Goal: Task Accomplishment & Management: Complete application form

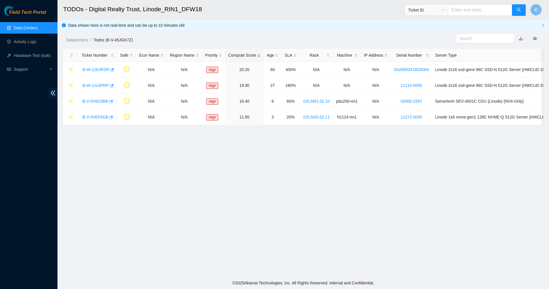
click at [19, 26] on link "Data Centers" at bounding box center [26, 28] width 24 height 5
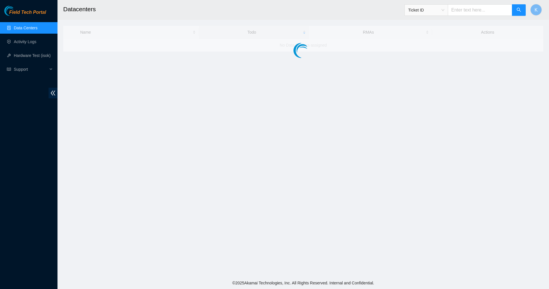
click at [19, 26] on link "Data Centers" at bounding box center [26, 28] width 24 height 5
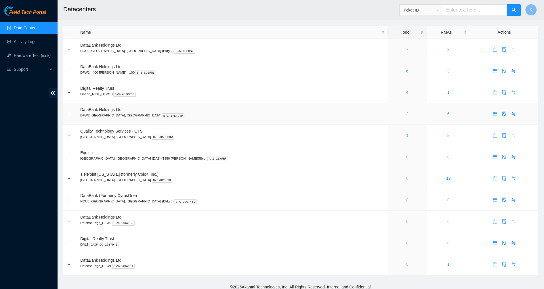
click at [406, 113] on link "2" at bounding box center [407, 114] width 2 height 5
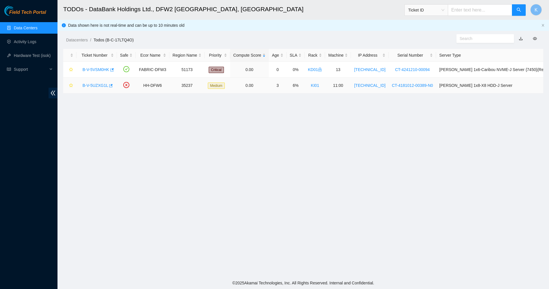
click at [104, 86] on link "B-V-5UZXG1L" at bounding box center [96, 85] width 26 height 5
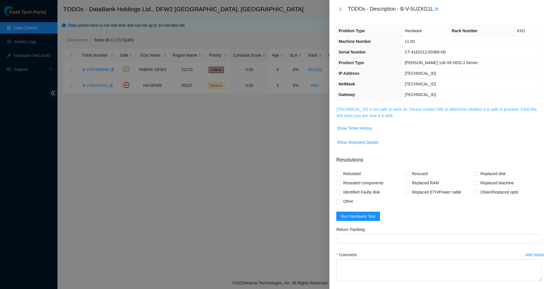
click at [362, 117] on link "23.32.18.99 is not safe to work on. Please contact NIE to determine whether it …" at bounding box center [437, 112] width 200 height 11
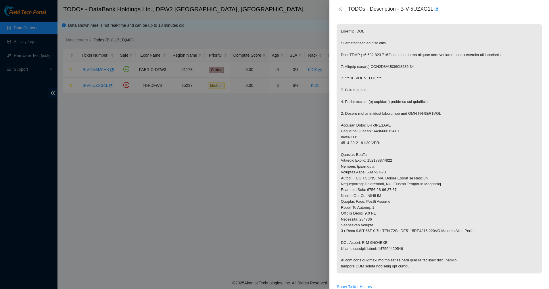
scroll to position [180, 0]
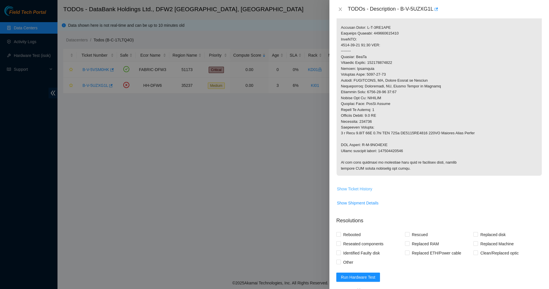
click at [354, 191] on span "Show Ticket History" at bounding box center [354, 189] width 35 height 6
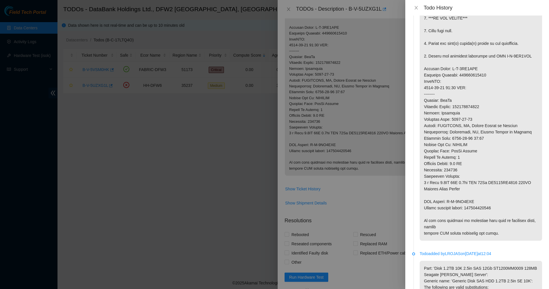
scroll to position [0, 0]
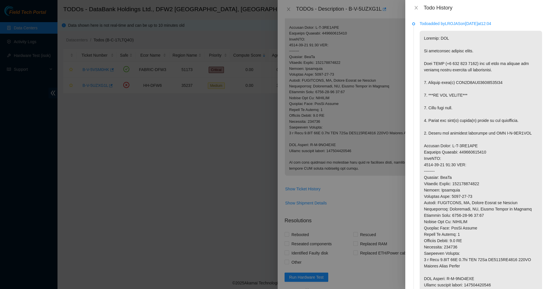
click at [416, 10] on div "Todo History" at bounding box center [477, 8] width 130 height 6
drag, startPoint x: 416, startPoint y: 6, endPoint x: 406, endPoint y: 11, distance: 11.3
click at [416, 6] on icon "close" at bounding box center [416, 7] width 5 height 5
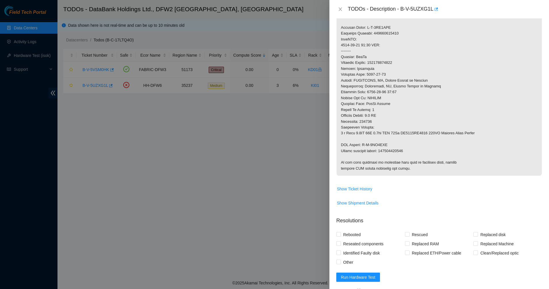
click at [313, 88] on div at bounding box center [274, 144] width 549 height 289
click at [398, 70] on p at bounding box center [439, 50] width 205 height 249
drag, startPoint x: 400, startPoint y: 9, endPoint x: 432, endPoint y: 12, distance: 32.0
click at [433, 12] on div "TODOs - Description - B-V-5UZXG1L" at bounding box center [445, 9] width 194 height 9
copy div "B-V-5UZXG1L"
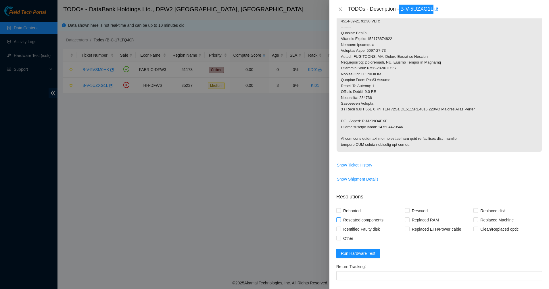
scroll to position [216, 0]
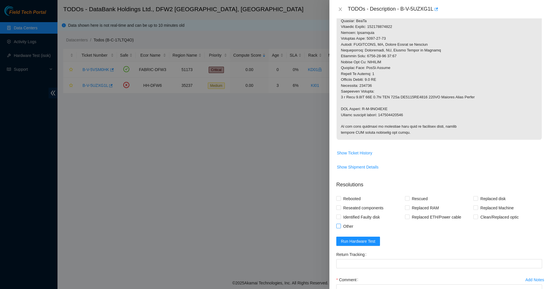
click at [341, 225] on span "Other" at bounding box center [348, 226] width 15 height 9
click at [341, 225] on input "Other" at bounding box center [339, 226] width 4 height 4
checkbox input "true"
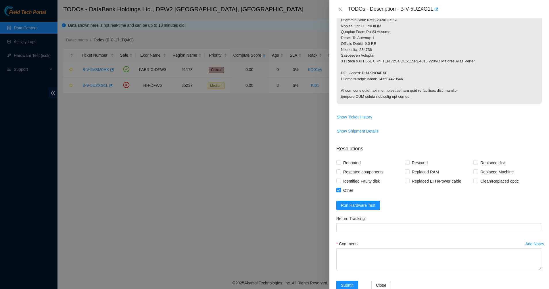
scroll to position [266, 0]
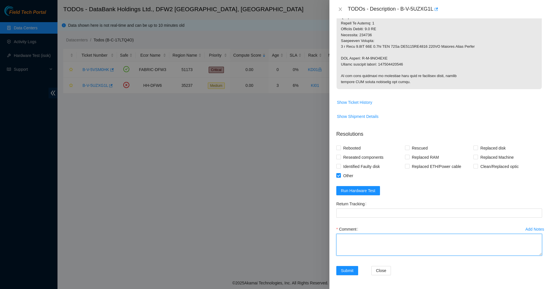
click at [355, 237] on textarea "Comment" at bounding box center [440, 245] width 206 height 22
paste textarea "Good Afternoon, For this ticket, the package that was delivered at Databank DFW…"
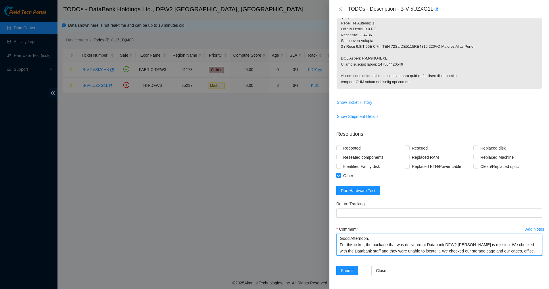
click at [340, 238] on textarea "Good Afternoon, For this ticket, the package that was delivered at Databank DFW…" at bounding box center [440, 245] width 206 height 22
click at [374, 238] on textarea "Emailed Good Afternoon, For this ticket, the package that was delivered at Data…" at bounding box center [440, 245] width 206 height 22
paste textarea "sts-americas@akamai.com"
type textarea "Emailed sts-americas@akamai.com Good Afternoon, For this ticket, the package th…"
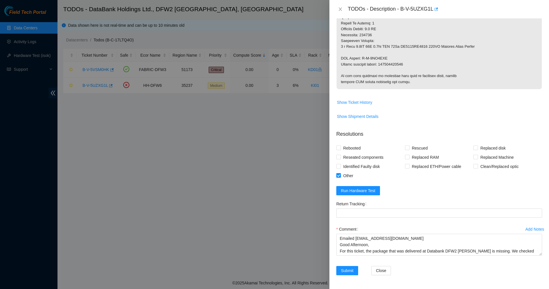
click at [371, 221] on div "Return Tracking" at bounding box center [439, 211] width 211 height 25
click at [348, 272] on span "Submit" at bounding box center [347, 270] width 13 height 6
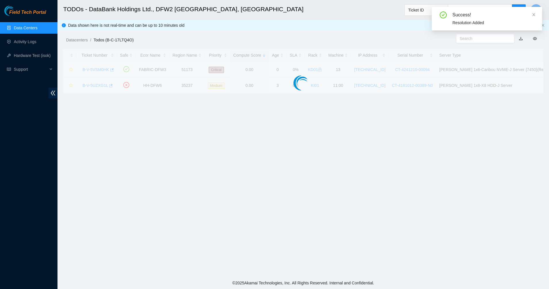
scroll to position [14, 0]
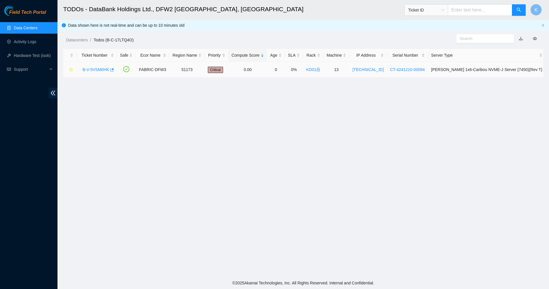
click at [93, 68] on link "B-V-5VSM0HK" at bounding box center [96, 69] width 27 height 5
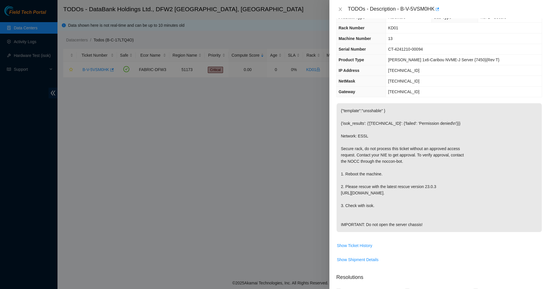
drag, startPoint x: 361, startPoint y: 99, endPoint x: 437, endPoint y: 244, distance: 164.0
click at [437, 244] on div "Problem Type Hardware Sub Type Tier 1 - Secure Rack Number KD01 Machine Number …" at bounding box center [440, 153] width 220 height 271
click at [438, 232] on p "{"template":"unsshable" } {'isok_results': {'23.201.104.240': {'failed': 'Permi…" at bounding box center [439, 167] width 205 height 129
click at [440, 232] on p "{"template":"unsshable" } {'isok_results': {'23.201.104.240': {'failed': 'Permi…" at bounding box center [439, 167] width 205 height 129
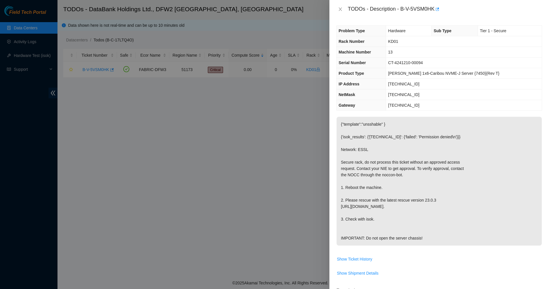
drag, startPoint x: 441, startPoint y: 232, endPoint x: 339, endPoint y: 24, distance: 231.1
click at [338, 22] on div "Problem Type Hardware Sub Type Tier 1 - Secure Rack Number KD01 Machine Number …" at bounding box center [440, 153] width 220 height 271
click at [349, 44] on th "Rack Number" at bounding box center [361, 41] width 49 height 11
click at [374, 95] on th "NetMask" at bounding box center [361, 94] width 49 height 11
click at [410, 103] on span "23.201.104.225" at bounding box center [403, 105] width 31 height 5
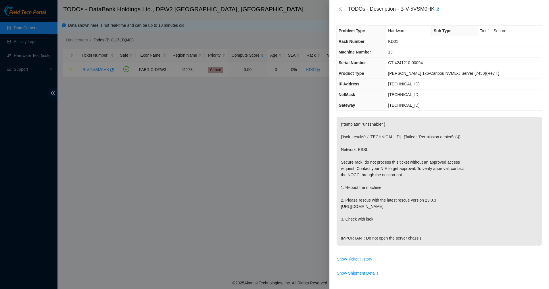
drag, startPoint x: 352, startPoint y: 62, endPoint x: 491, endPoint y: 247, distance: 231.8
click at [491, 247] on div "Problem Type Hardware Sub Type Tier 1 - Secure Rack Number KD01 Machine Number …" at bounding box center [440, 153] width 220 height 271
click at [470, 229] on p "{"template":"unsshable" } {'isok_results': {'23.201.104.240': {'failed': 'Permi…" at bounding box center [439, 181] width 205 height 129
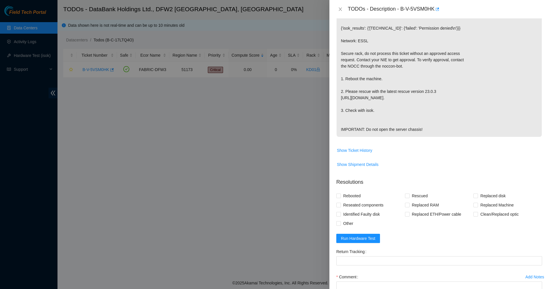
scroll to position [144, 0]
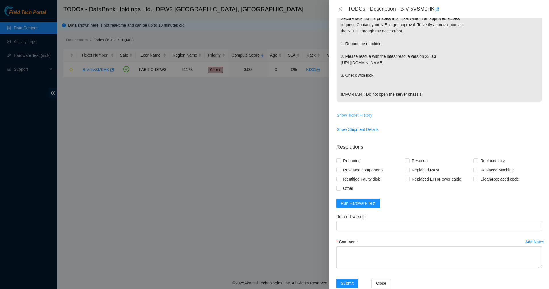
click at [358, 118] on span "Show Ticket History" at bounding box center [354, 115] width 35 height 6
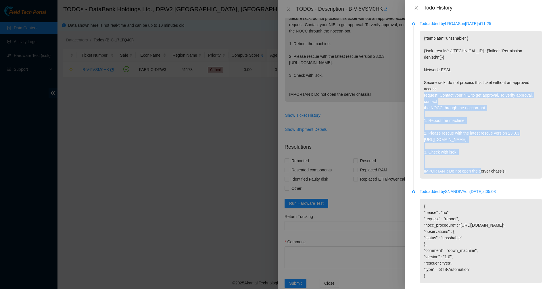
drag, startPoint x: 464, startPoint y: 127, endPoint x: 486, endPoint y: 160, distance: 39.4
click at [486, 160] on p "{"template":"unsshable" } {'isok_results': {'23.201.104.240': {'failed': 'Permi…" at bounding box center [481, 105] width 123 height 148
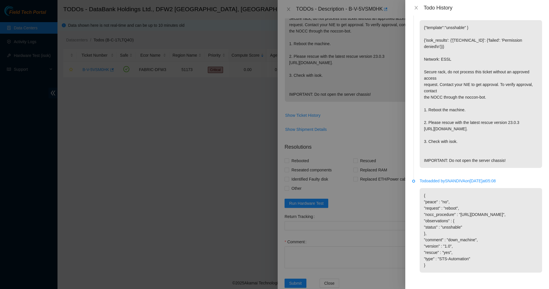
scroll to position [0, 0]
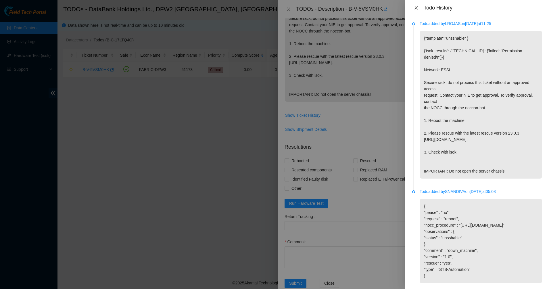
click at [418, 6] on icon "close" at bounding box center [416, 7] width 5 height 5
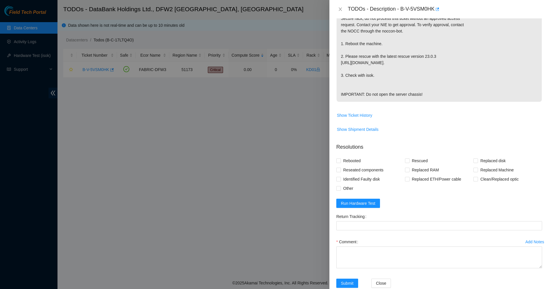
click at [342, 71] on p "{"template":"unsshable" } {'isok_results': {'23.201.104.240': {'failed': 'Permi…" at bounding box center [439, 37] width 205 height 129
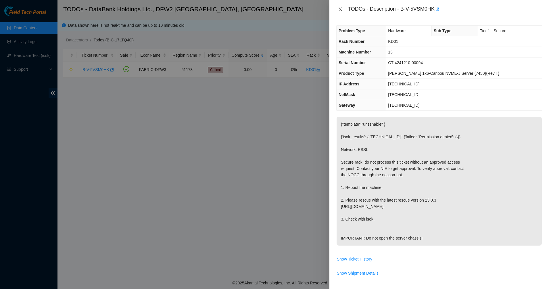
click at [341, 7] on icon "close" at bounding box center [340, 9] width 5 height 5
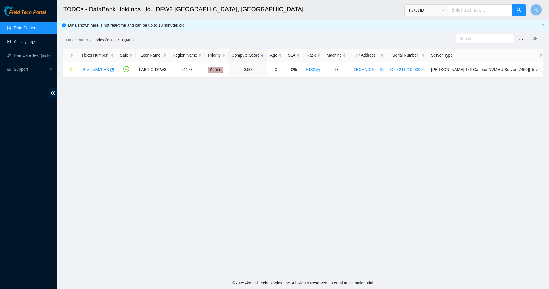
click at [36, 44] on link "Activity Logs" at bounding box center [25, 41] width 23 height 5
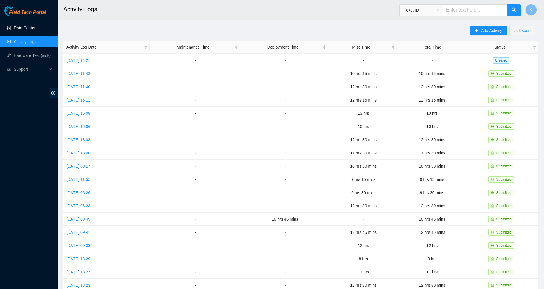
click at [37, 30] on link "Data Centers" at bounding box center [26, 28] width 24 height 5
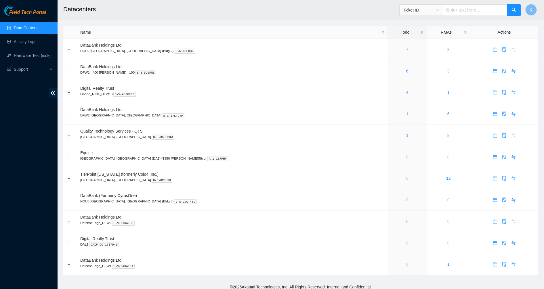
click at [475, 9] on input "text" at bounding box center [475, 10] width 64 height 12
paste input "B-V-5UZXG1L"
type input "B-V-5UZXG1L"
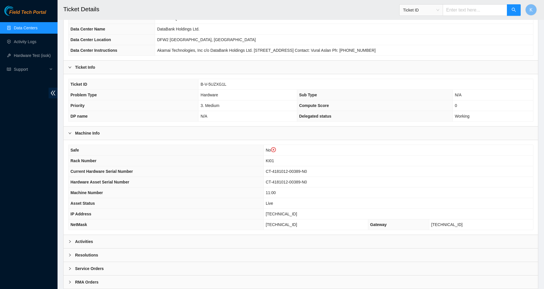
scroll to position [81, 0]
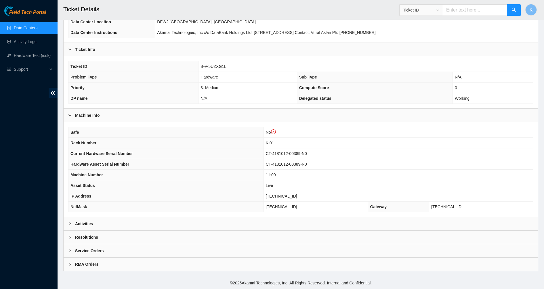
click at [89, 225] on b "Activities" at bounding box center [84, 224] width 18 height 6
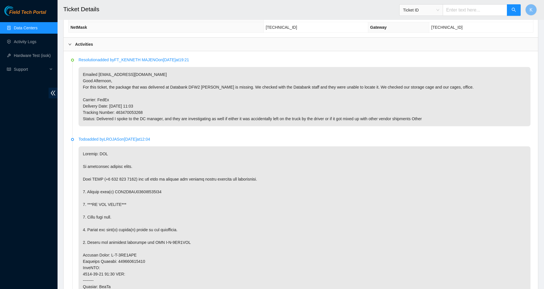
scroll to position [260, 0]
click at [24, 26] on link "Data Centers" at bounding box center [26, 28] width 24 height 5
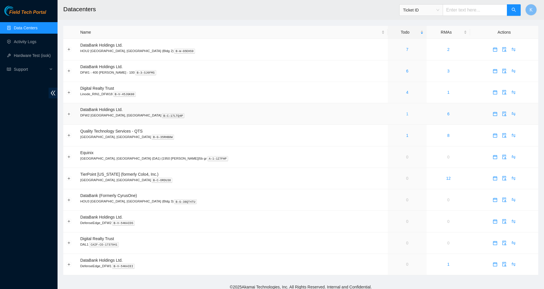
click at [406, 116] on link "1" at bounding box center [407, 114] width 2 height 5
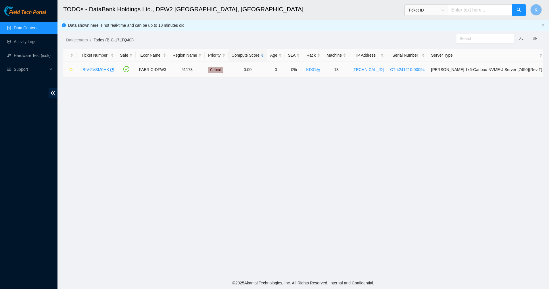
click at [93, 68] on link "B-V-5VSM0HK" at bounding box center [96, 69] width 27 height 5
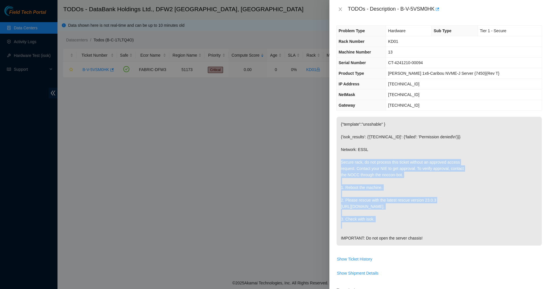
drag, startPoint x: 377, startPoint y: 157, endPoint x: 427, endPoint y: 204, distance: 68.8
click at [427, 204] on p "{"template":"unsshable" } {'isok_results': {'23.201.104.240': {'failed': 'Permi…" at bounding box center [439, 181] width 205 height 129
drag, startPoint x: 403, startPoint y: 192, endPoint x: 376, endPoint y: 161, distance: 41.2
click at [377, 162] on p "{"template":"unsshable" } {'isok_results': {'23.201.104.240': {'failed': 'Permi…" at bounding box center [439, 181] width 205 height 129
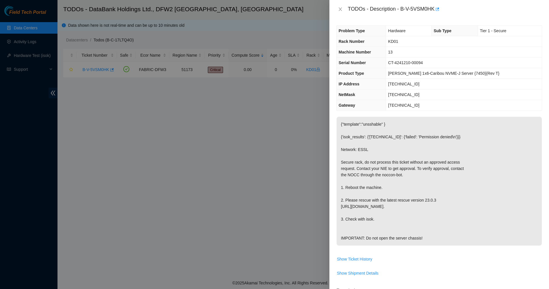
click at [376, 161] on p "{"template":"unsshable" } {'isok_results': {'23.201.104.240': {'failed': 'Permi…" at bounding box center [439, 181] width 205 height 129
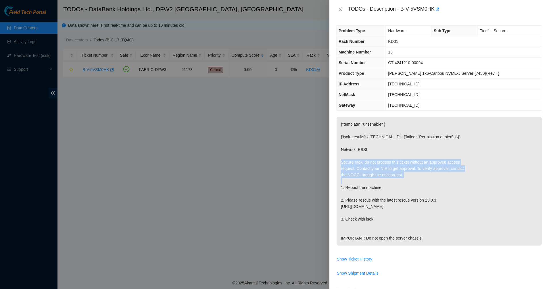
drag, startPoint x: 373, startPoint y: 156, endPoint x: 392, endPoint y: 183, distance: 32.6
click at [392, 183] on p "{"template":"unsshable" } {'isok_results': {'23.201.104.240': {'failed': 'Permi…" at bounding box center [439, 181] width 205 height 129
drag, startPoint x: 392, startPoint y: 183, endPoint x: 365, endPoint y: 160, distance: 34.9
click at [366, 161] on p "{"template":"unsshable" } {'isok_results': {'23.201.104.240': {'failed': 'Permi…" at bounding box center [439, 181] width 205 height 129
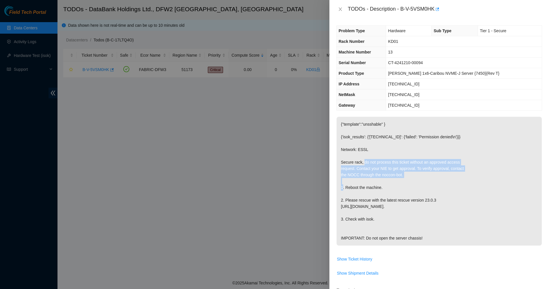
click at [364, 160] on p "{"template":"unsshable" } {'isok_results': {'23.201.104.240': {'failed': 'Permi…" at bounding box center [439, 181] width 205 height 129
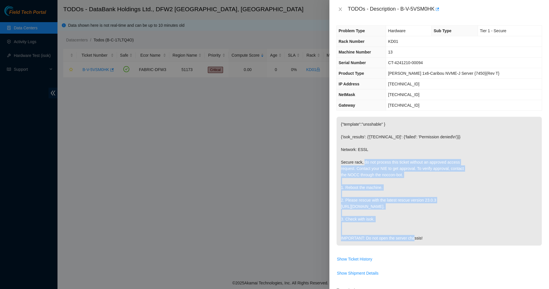
drag, startPoint x: 364, startPoint y: 160, endPoint x: 418, endPoint y: 232, distance: 89.2
click at [417, 232] on p "{"template":"unsshable" } {'isok_results': {'23.201.104.240': {'failed': 'Permi…" at bounding box center [439, 181] width 205 height 129
click at [418, 232] on p "{"template":"unsshable" } {'isok_results': {'23.201.104.240': {'failed': 'Permi…" at bounding box center [439, 181] width 205 height 129
drag, startPoint x: 423, startPoint y: 240, endPoint x: 368, endPoint y: 179, distance: 81.9
click at [369, 181] on p "{"template":"unsshable" } {'isok_results': {'23.201.104.240': {'failed': 'Permi…" at bounding box center [439, 181] width 205 height 129
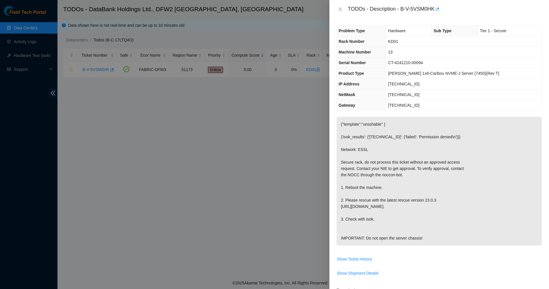
click at [367, 173] on p "{"template":"unsshable" } {'isok_results': {'23.201.104.240': {'failed': 'Permi…" at bounding box center [439, 181] width 205 height 129
drag, startPoint x: 385, startPoint y: 169, endPoint x: 393, endPoint y: 179, distance: 13.7
click at [393, 179] on p "{"template":"unsshable" } {'isok_results': {'23.201.104.240': {'failed': 'Permi…" at bounding box center [439, 181] width 205 height 129
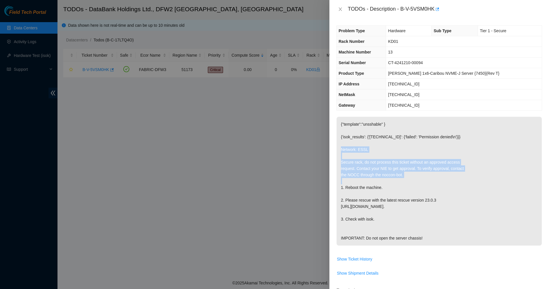
drag, startPoint x: 403, startPoint y: 180, endPoint x: 349, endPoint y: 145, distance: 64.1
click at [349, 145] on p "{"template":"unsshable" } {'isok_results': {'23.201.104.240': {'failed': 'Permi…" at bounding box center [439, 181] width 205 height 129
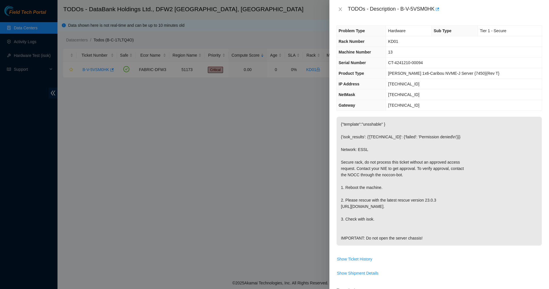
click at [349, 145] on p "{"template":"unsshable" } {'isok_results': {'23.201.104.240': {'failed': 'Permi…" at bounding box center [439, 181] width 205 height 129
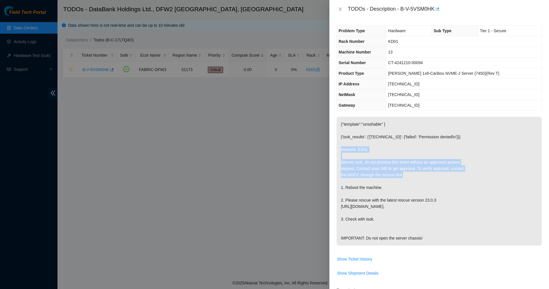
drag, startPoint x: 369, startPoint y: 152, endPoint x: 413, endPoint y: 176, distance: 50.4
click at [413, 176] on p "{"template":"unsshable" } {'isok_results': {'23.201.104.240': {'failed': 'Permi…" at bounding box center [439, 181] width 205 height 129
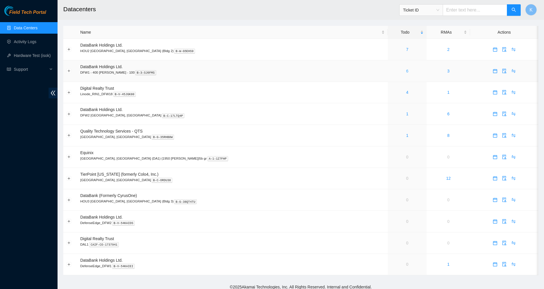
click at [406, 72] on link "6" at bounding box center [407, 71] width 2 height 5
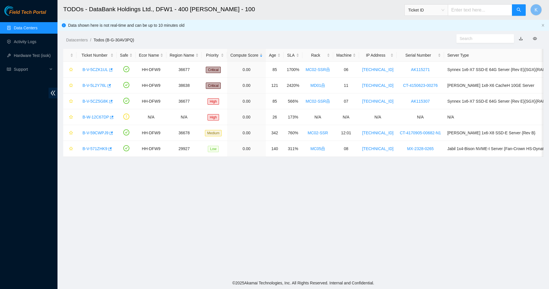
click at [24, 27] on link "Data Centers" at bounding box center [26, 28] width 24 height 5
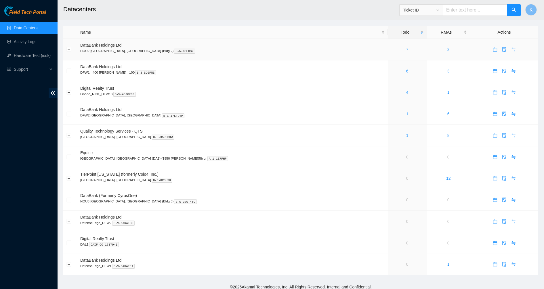
click at [406, 49] on link "7" at bounding box center [407, 49] width 2 height 5
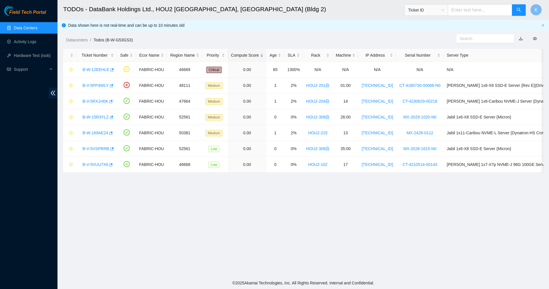
click at [27, 30] on link "Data Centers" at bounding box center [26, 28] width 24 height 5
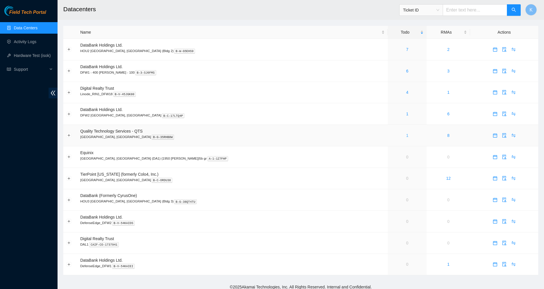
click at [406, 137] on link "1" at bounding box center [407, 135] width 2 height 5
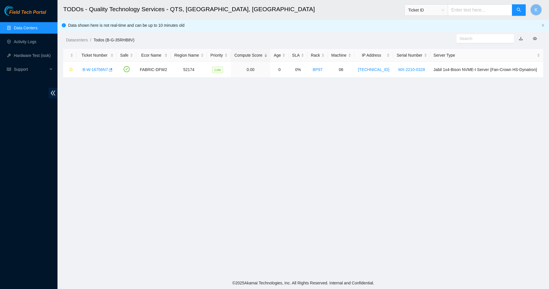
click at [30, 27] on link "Data Centers" at bounding box center [26, 28] width 24 height 5
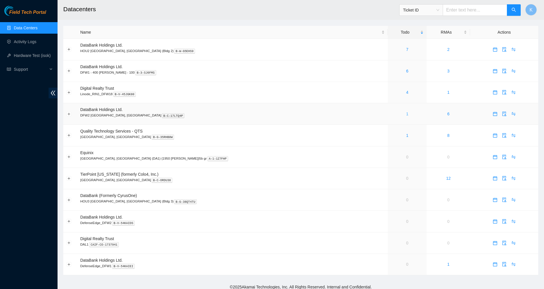
click at [406, 114] on link "1" at bounding box center [407, 114] width 2 height 5
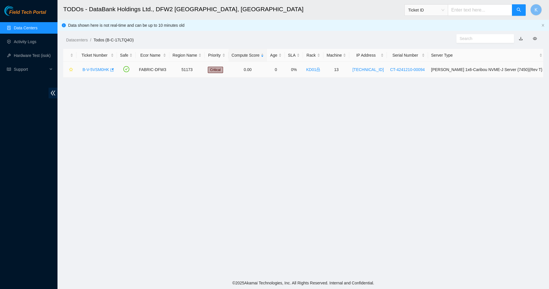
click at [109, 77] on td "B-V-5VSM0HK" at bounding box center [97, 70] width 41 height 16
click at [95, 66] on div "B-V-5VSM0HK" at bounding box center [97, 69] width 34 height 9
click at [97, 69] on link "B-V-5VSM0HK" at bounding box center [96, 69] width 27 height 5
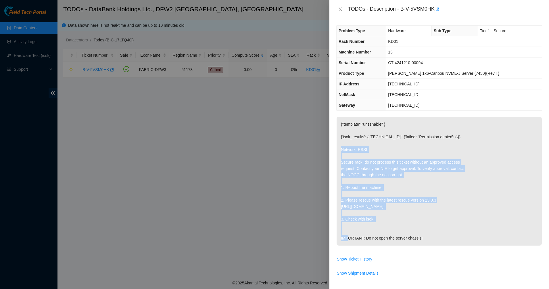
drag, startPoint x: 405, startPoint y: 192, endPoint x: 413, endPoint y: 211, distance: 21.4
click at [413, 211] on p "{"template":"unsshable" } {'isok_results': {'23.201.104.240': {'failed': 'Permi…" at bounding box center [439, 181] width 205 height 129
click at [412, 212] on p "{"template":"unsshable" } {'isok_results': {'23.201.104.240': {'failed': 'Permi…" at bounding box center [439, 181] width 205 height 129
drag, startPoint x: 402, startPoint y: 195, endPoint x: 369, endPoint y: 158, distance: 49.1
click at [370, 159] on p "{"template":"unsshable" } {'isok_results': {'23.201.104.240': {'failed': 'Permi…" at bounding box center [439, 181] width 205 height 129
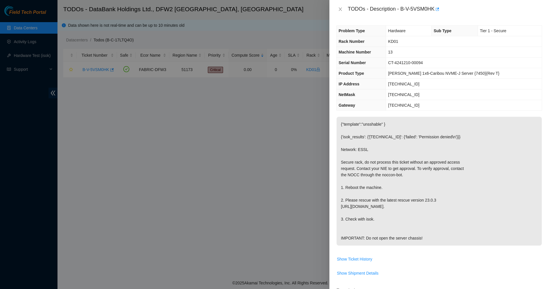
click at [362, 154] on p "{"template":"unsshable" } {'isok_results': {'23.201.104.240': {'failed': 'Permi…" at bounding box center [439, 181] width 205 height 129
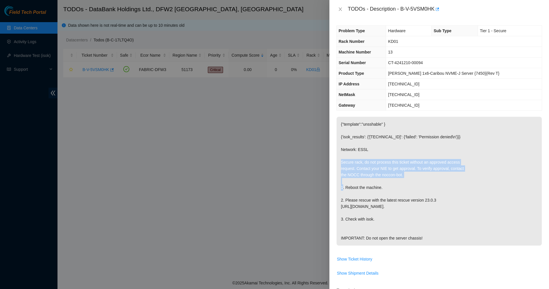
drag, startPoint x: 362, startPoint y: 154, endPoint x: 389, endPoint y: 184, distance: 40.3
click at [389, 184] on p "{"template":"unsshable" } {'isok_results': {'23.201.104.240': {'failed': 'Permi…" at bounding box center [439, 181] width 205 height 129
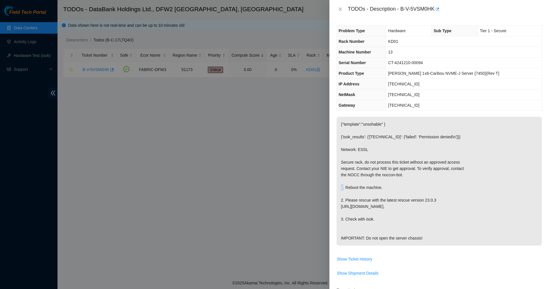
drag, startPoint x: 389, startPoint y: 184, endPoint x: 372, endPoint y: 165, distance: 25.7
click at [372, 165] on p "{"template":"unsshable" } {'isok_results': {'23.201.104.240': {'failed': 'Permi…" at bounding box center [439, 181] width 205 height 129
click at [371, 164] on p "{"template":"unsshable" } {'isok_results': {'23.201.104.240': {'failed': 'Permi…" at bounding box center [439, 181] width 205 height 129
click at [370, 162] on p "{"template":"unsshable" } {'isok_results': {'23.201.104.240': {'failed': 'Permi…" at bounding box center [439, 181] width 205 height 129
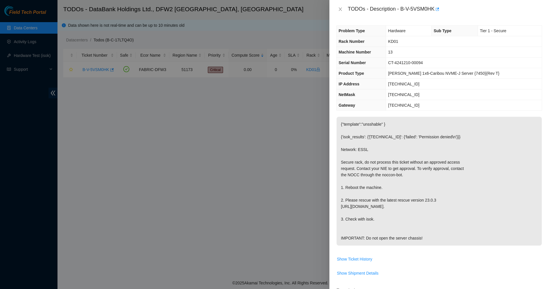
click at [362, 148] on p "{"template":"unsshable" } {'isok_results': {'23.201.104.240': {'failed': 'Permi…" at bounding box center [439, 181] width 205 height 129
drag, startPoint x: 362, startPoint y: 148, endPoint x: 376, endPoint y: 168, distance: 24.1
click at [376, 168] on p "{"template":"unsshable" } {'isok_results': {'23.201.104.240': {'failed': 'Permi…" at bounding box center [439, 181] width 205 height 129
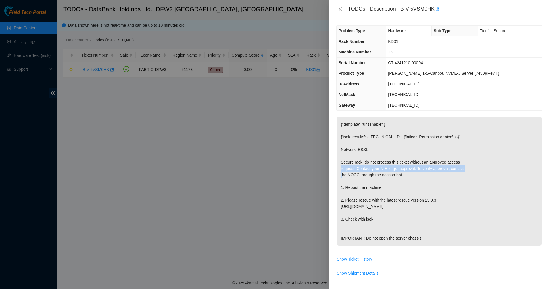
drag, startPoint x: 376, startPoint y: 168, endPoint x: 382, endPoint y: 183, distance: 15.7
click at [378, 171] on p "{"template":"unsshable" } {'isok_results': {'23.201.104.240': {'failed': 'Permi…" at bounding box center [439, 181] width 205 height 129
click at [382, 183] on p "{"template":"unsshable" } {'isok_results': {'23.201.104.240': {'failed': 'Permi…" at bounding box center [439, 181] width 205 height 129
drag, startPoint x: 382, startPoint y: 183, endPoint x: 363, endPoint y: 151, distance: 36.9
click at [364, 151] on p "{"template":"unsshable" } {'isok_results': {'23.201.104.240': {'failed': 'Permi…" at bounding box center [439, 181] width 205 height 129
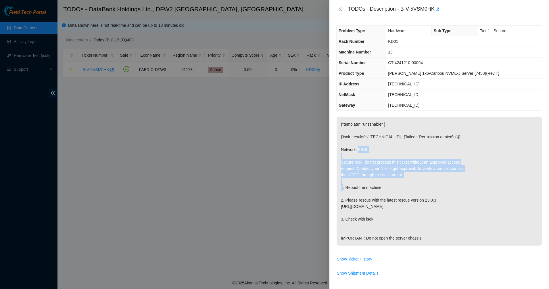
click at [362, 150] on p "{"template":"unsshable" } {'isok_results': {'23.201.104.240': {'failed': 'Permi…" at bounding box center [439, 181] width 205 height 129
drag, startPoint x: 362, startPoint y: 150, endPoint x: 424, endPoint y: 255, distance: 122.2
click at [424, 246] on p "{"template":"unsshable" } {'isok_results': {'23.201.104.240': {'failed': 'Permi…" at bounding box center [439, 181] width 205 height 129
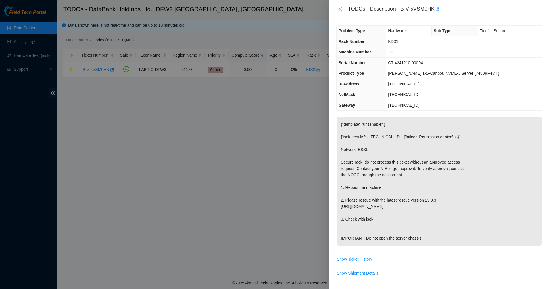
click at [424, 246] on p "{"template":"unsshable" } {'isok_results': {'23.201.104.240': {'failed': 'Permi…" at bounding box center [439, 181] width 205 height 129
drag, startPoint x: 417, startPoint y: 244, endPoint x: 371, endPoint y: 151, distance: 103.8
click at [372, 152] on p "{"template":"unsshable" } {'isok_results': {'23.201.104.240': {'failed': 'Permi…" at bounding box center [439, 181] width 205 height 129
click at [371, 151] on p "{"template":"unsshable" } {'isok_results': {'23.201.104.240': {'failed': 'Permi…" at bounding box center [439, 181] width 205 height 129
click at [344, 9] on button "Close" at bounding box center [341, 9] width 8 height 5
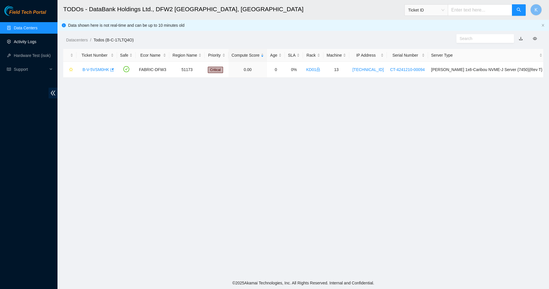
click at [28, 40] on link "Activity Logs" at bounding box center [25, 41] width 23 height 5
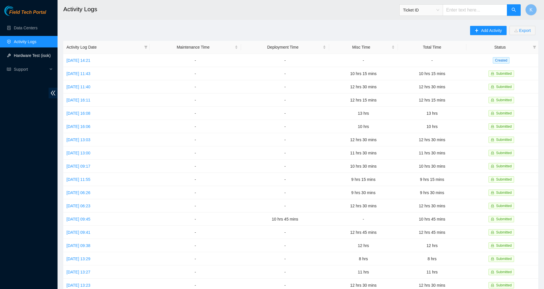
click at [23, 55] on link "Hardware Test (isok)" at bounding box center [32, 55] width 37 height 5
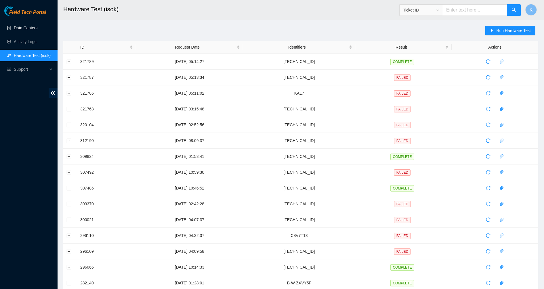
click at [30, 30] on link "Data Centers" at bounding box center [26, 28] width 24 height 5
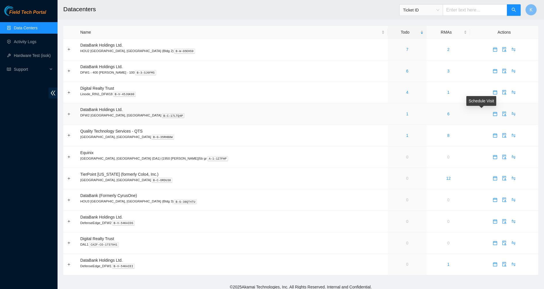
click at [493, 114] on icon "calendar" at bounding box center [495, 114] width 5 height 5
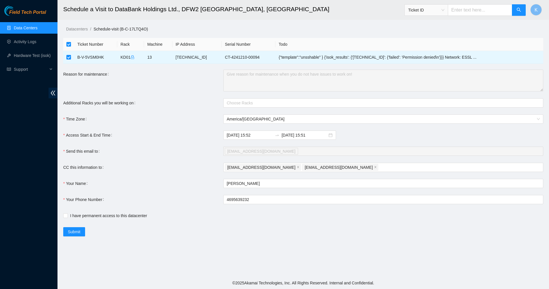
click at [249, 105] on div at bounding box center [380, 103] width 311 height 7
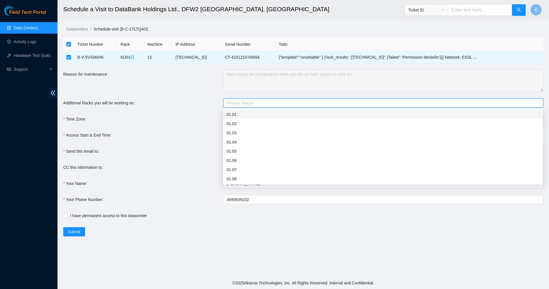
type input "D"
type input "KD"
click at [238, 114] on icon "lock" at bounding box center [239, 115] width 3 height 4
click at [208, 120] on div "Time Zone" at bounding box center [143, 118] width 160 height 9
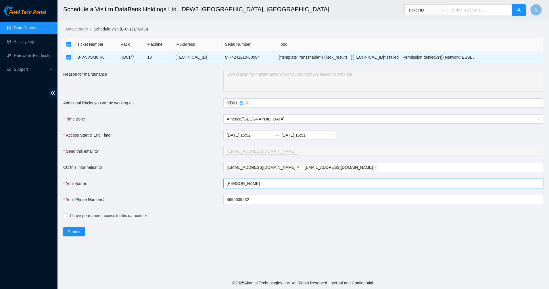
click at [241, 183] on input "Kenneth Majeno" at bounding box center [383, 183] width 320 height 9
click at [265, 184] on input "Kenneth Majeno" at bounding box center [383, 183] width 320 height 9
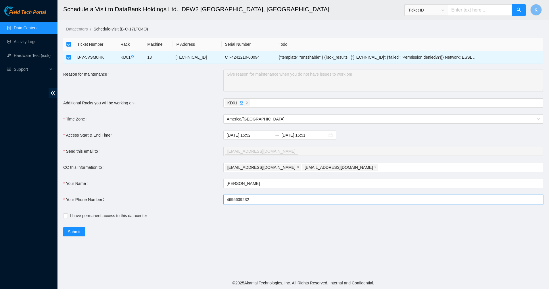
click at [252, 202] on input "4695639232" at bounding box center [383, 199] width 320 height 9
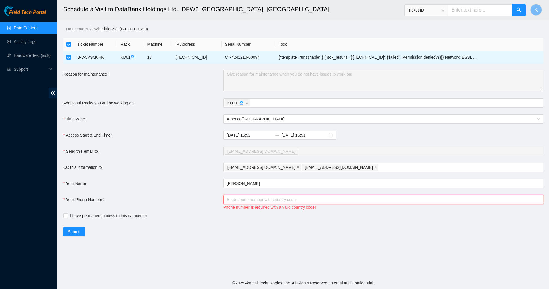
type input "4695639232"
click at [171, 198] on div "Your Phone Number" at bounding box center [143, 203] width 160 height 16
click at [68, 217] on span "I have permanent access to this datacenter" at bounding box center [109, 216] width 82 height 6
click at [67, 217] on input "I have permanent access to this datacenter" at bounding box center [65, 215] width 4 height 4
checkbox input "true"
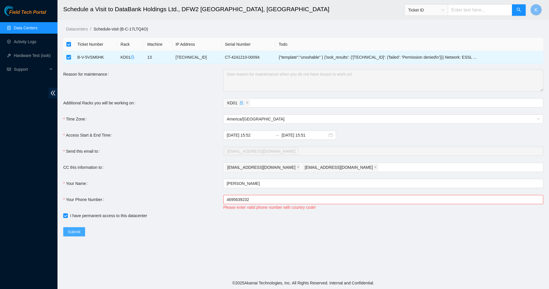
click at [83, 232] on button "Submit" at bounding box center [74, 231] width 22 height 9
click at [273, 201] on input "4695639232" at bounding box center [383, 199] width 320 height 9
drag, startPoint x: 264, startPoint y: 201, endPoint x: 217, endPoint y: 201, distance: 47.2
click at [217, 201] on div "Your Phone Number 4695639232 Please enter valid phone number with country code!" at bounding box center [303, 203] width 480 height 16
click at [217, 201] on div "Your Phone Number" at bounding box center [143, 203] width 160 height 16
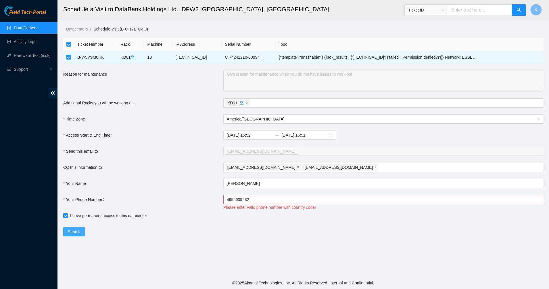
click at [73, 233] on span "Submit" at bounding box center [74, 232] width 13 height 6
drag, startPoint x: 262, startPoint y: 199, endPoint x: 199, endPoint y: 202, distance: 63.6
click at [199, 202] on div "Your Phone Number 4695639232 Please enter valid phone number with country code!" at bounding box center [303, 203] width 480 height 16
type input "14695639232"
click at [248, 142] on form "Ticket Number Rack Machine IP Address Serial Number Todo B-V-5VSM0HK KD01 13 23…" at bounding box center [303, 137] width 480 height 198
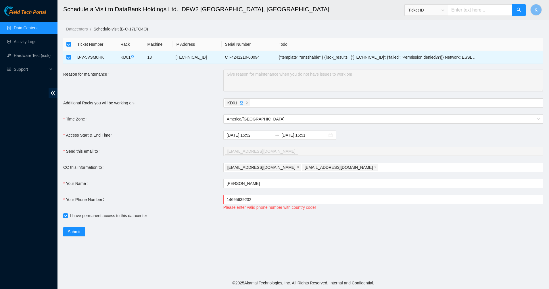
click at [122, 221] on form "Ticket Number Rack Machine IP Address Serial Number Todo B-V-5VSM0HK KD01 13 23…" at bounding box center [303, 137] width 480 height 198
drag, startPoint x: 309, startPoint y: 214, endPoint x: 303, endPoint y: 211, distance: 6.5
click at [309, 214] on div "I have permanent access to this datacenter" at bounding box center [223, 216] width 320 height 6
drag, startPoint x: 282, startPoint y: 200, endPoint x: 203, endPoint y: 198, distance: 78.8
click at [203, 198] on div "Your Phone Number 14695639232 Please enter valid phone number with country code!" at bounding box center [303, 203] width 480 height 16
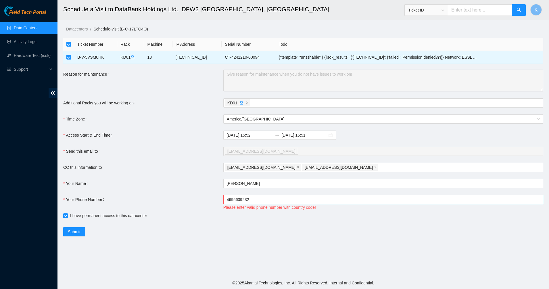
click at [244, 248] on main "Schedule a Visit to DataBank Holdings Ltd., DFW2 Richardson, TX Ticket ID K Dat…" at bounding box center [304, 138] width 492 height 277
drag, startPoint x: 86, startPoint y: 232, endPoint x: 73, endPoint y: 236, distance: 13.6
click at [85, 232] on div "Submit" at bounding box center [223, 231] width 320 height 9
click at [73, 236] on button "Submit" at bounding box center [74, 231] width 22 height 9
click at [214, 200] on div "Your Phone Number 4695639232 Please enter valid phone number with country code!" at bounding box center [303, 203] width 480 height 16
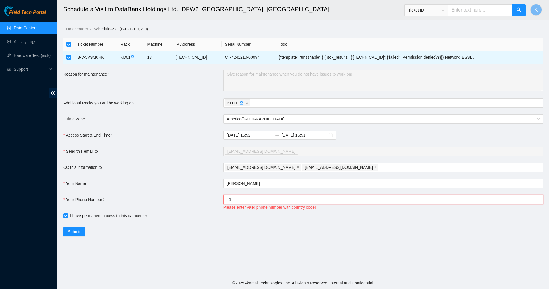
type input "+14695639232"
click at [63, 232] on main "Schedule a Visit to DataBank Holdings Ltd., DFW2 Richardson, TX Ticket ID K Dat…" at bounding box center [304, 138] width 492 height 277
click at [71, 230] on span "Submit" at bounding box center [74, 232] width 13 height 6
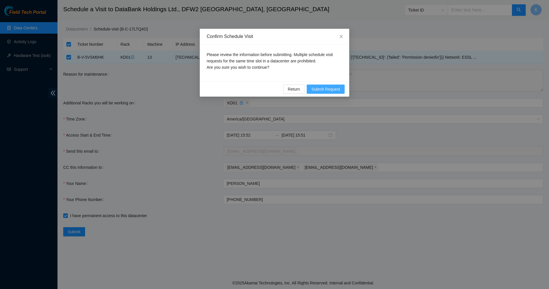
click at [341, 92] on button "Submit Request" at bounding box center [326, 89] width 38 height 9
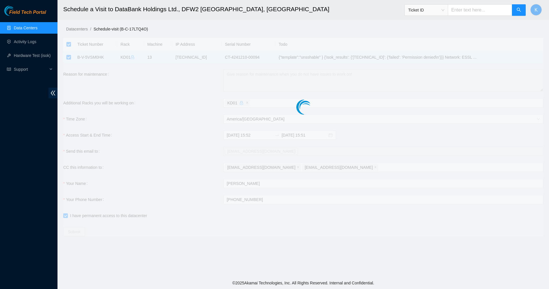
type input "2025-09-19 15:53"
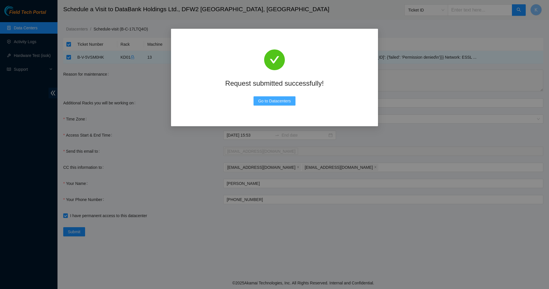
click at [267, 101] on span "Go to Datacenters" at bounding box center [274, 101] width 33 height 6
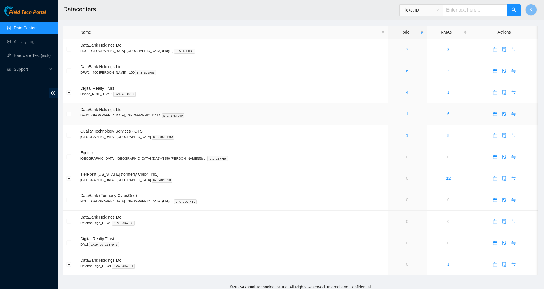
click at [406, 115] on link "1" at bounding box center [407, 114] width 2 height 5
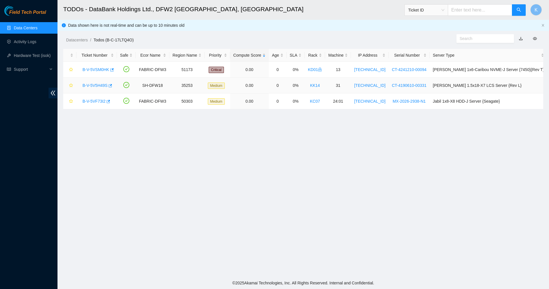
click at [96, 85] on link "B-V-5V5H49S" at bounding box center [95, 85] width 25 height 5
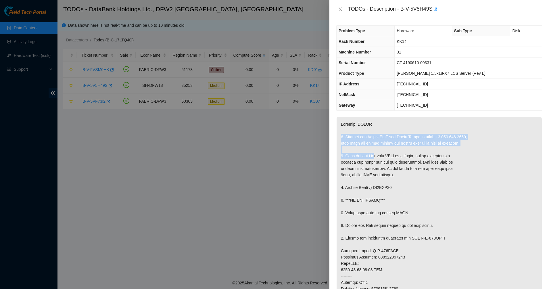
drag, startPoint x: 356, startPoint y: 128, endPoint x: 377, endPoint y: 157, distance: 35.2
click at [377, 157] on p at bounding box center [439, 263] width 205 height 293
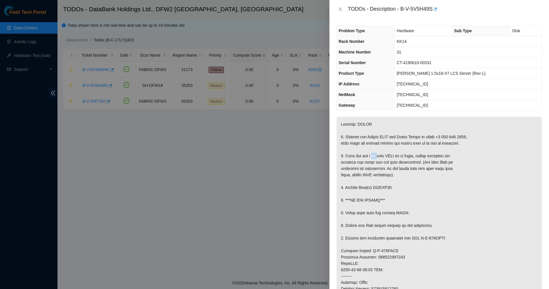
drag, startPoint x: 377, startPoint y: 157, endPoint x: 361, endPoint y: 132, distance: 29.5
click at [363, 135] on p at bounding box center [439, 263] width 205 height 293
click at [358, 127] on p at bounding box center [439, 263] width 205 height 293
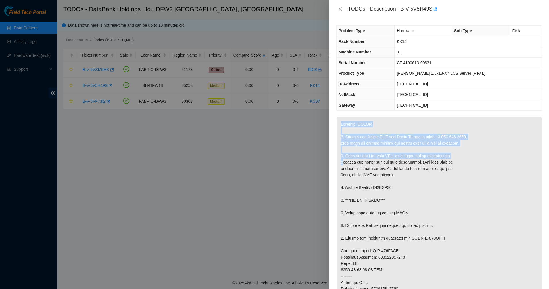
drag, startPoint x: 358, startPoint y: 127, endPoint x: 377, endPoint y: 154, distance: 33.1
click at [377, 154] on p at bounding box center [439, 263] width 205 height 293
click at [355, 129] on p at bounding box center [439, 263] width 205 height 293
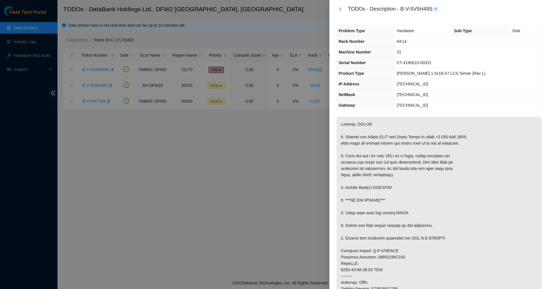
click at [355, 129] on p at bounding box center [439, 263] width 205 height 293
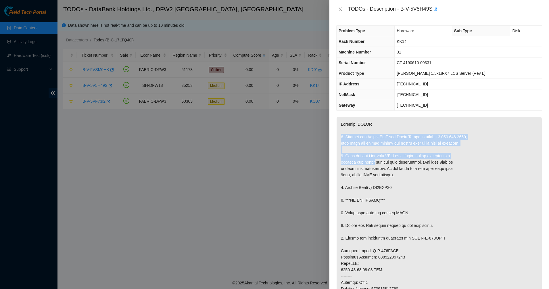
drag, startPoint x: 355, startPoint y: 129, endPoint x: 372, endPoint y: 163, distance: 37.9
click at [372, 163] on p at bounding box center [439, 263] width 205 height 293
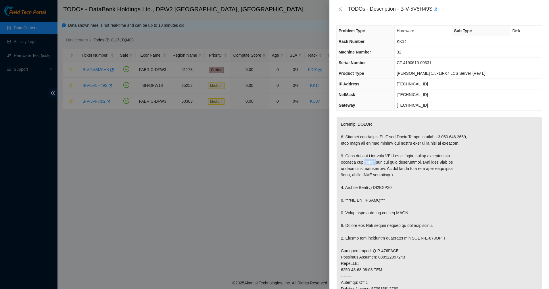
click at [372, 163] on p at bounding box center [439, 263] width 205 height 293
click at [364, 145] on p at bounding box center [439, 263] width 205 height 293
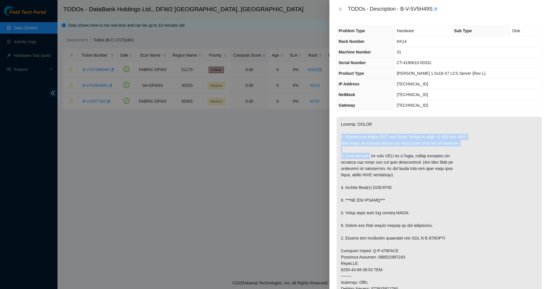
drag, startPoint x: 364, startPoint y: 132, endPoint x: 372, endPoint y: 159, distance: 28.3
click at [372, 159] on p at bounding box center [439, 263] width 205 height 293
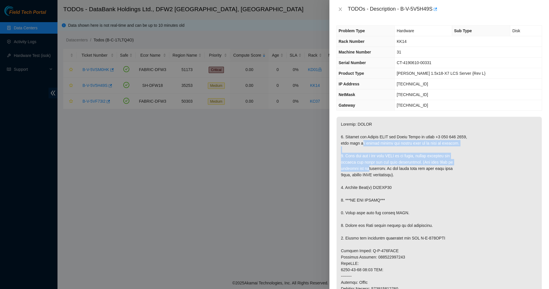
drag, startPoint x: 362, startPoint y: 141, endPoint x: 368, endPoint y: 166, distance: 26.5
click at [368, 166] on p at bounding box center [439, 263] width 205 height 293
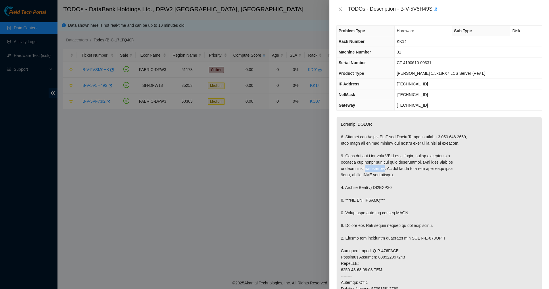
drag, startPoint x: 368, startPoint y: 166, endPoint x: 360, endPoint y: 149, distance: 18.8
click at [361, 151] on p at bounding box center [439, 263] width 205 height 293
click at [360, 149] on p at bounding box center [439, 263] width 205 height 293
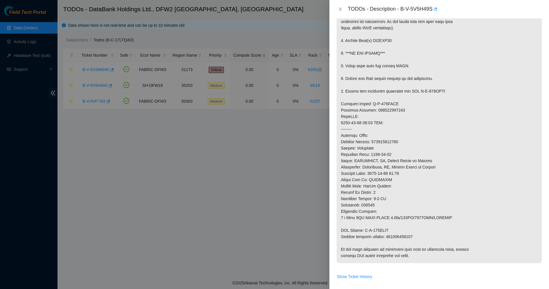
scroll to position [108, 0]
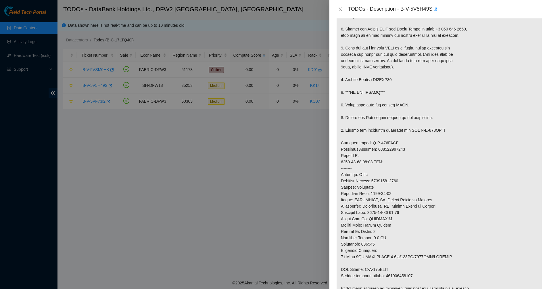
click at [362, 82] on p at bounding box center [439, 155] width 205 height 293
click at [339, 9] on icon "close" at bounding box center [340, 9] width 5 height 5
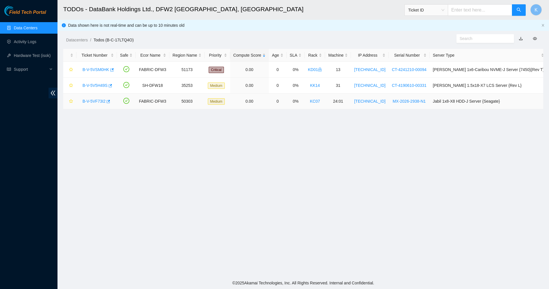
scroll to position [99, 0]
click at [106, 103] on icon "button" at bounding box center [108, 102] width 4 height 4
click at [88, 99] on link "B-V-5VF73I2" at bounding box center [94, 101] width 23 height 5
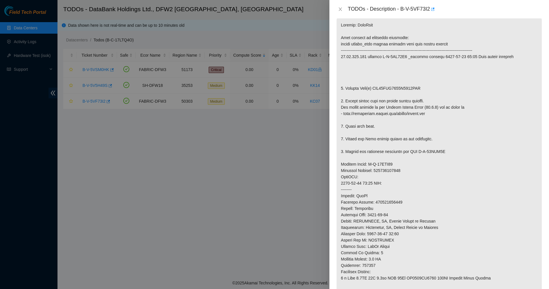
scroll to position [108, 0]
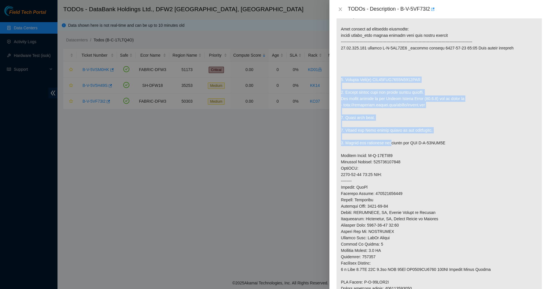
drag, startPoint x: 367, startPoint y: 96, endPoint x: 388, endPoint y: 142, distance: 51.0
click at [388, 142] on p at bounding box center [439, 162] width 205 height 306
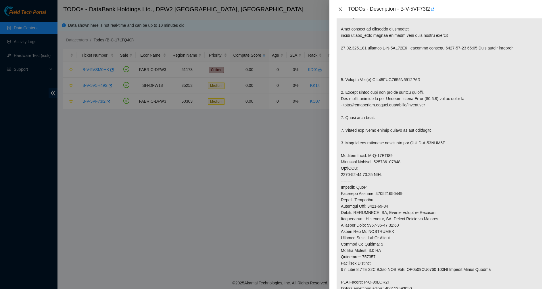
click at [343, 8] on button "Close" at bounding box center [341, 9] width 8 height 5
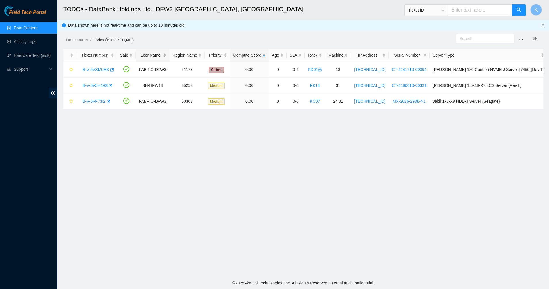
scroll to position [99, 0]
click at [99, 69] on link "B-V-5VSM0HK" at bounding box center [96, 69] width 27 height 5
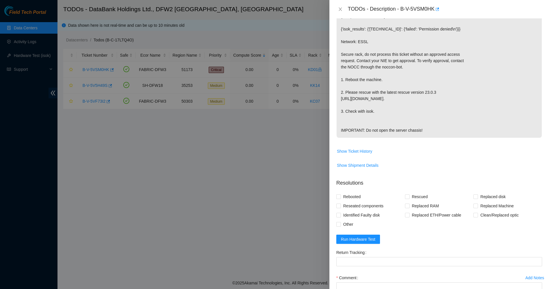
scroll to position [72, 0]
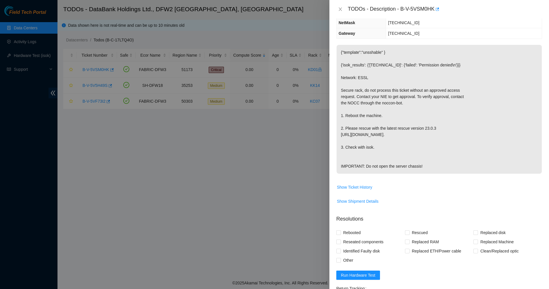
drag, startPoint x: 376, startPoint y: 78, endPoint x: 400, endPoint y: 138, distance: 65.3
click at [402, 138] on p "{"template":"unsshable" } {'isok_results': {'23.201.104.240': {'failed': 'Permi…" at bounding box center [439, 109] width 205 height 129
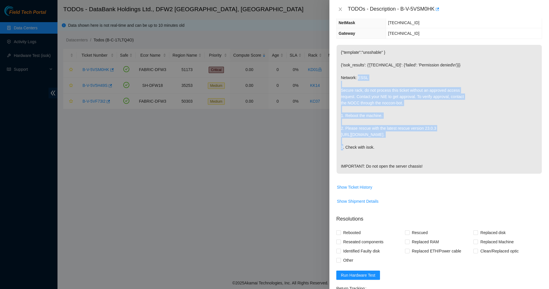
drag, startPoint x: 361, startPoint y: 86, endPoint x: 354, endPoint y: 71, distance: 16.4
click at [357, 76] on p "{"template":"unsshable" } {'isok_results': {'23.201.104.240': {'failed': 'Permi…" at bounding box center [439, 109] width 205 height 129
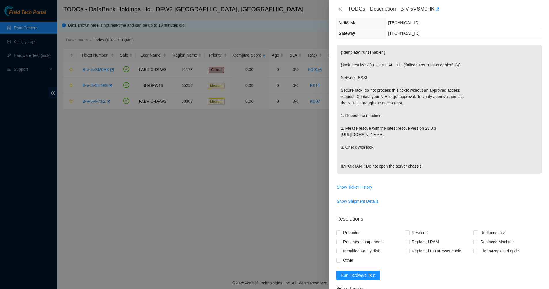
click at [354, 71] on p "{"template":"unsshable" } {'isok_results': {'23.201.104.240': {'failed': 'Permi…" at bounding box center [439, 109] width 205 height 129
drag, startPoint x: 354, startPoint y: 71, endPoint x: 414, endPoint y: 175, distance: 120.1
click at [414, 174] on p "{"template":"unsshable" } {'isok_results': {'23.201.104.240': {'failed': 'Permi…" at bounding box center [439, 109] width 205 height 129
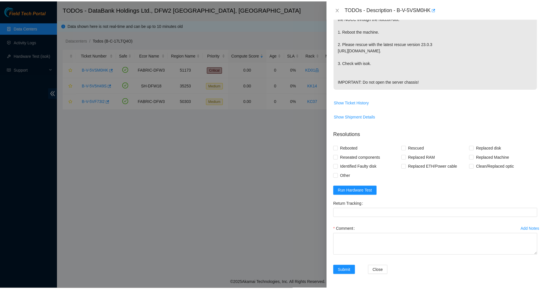
scroll to position [0, 0]
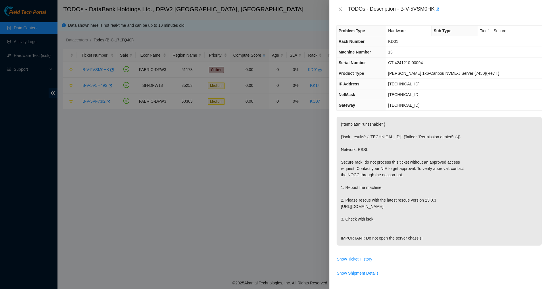
click at [390, 161] on p "{"template":"unsshable" } {'isok_results': {'23.201.104.240': {'failed': 'Permi…" at bounding box center [439, 181] width 205 height 129
click at [265, 139] on div at bounding box center [274, 144] width 549 height 289
click at [340, 10] on icon "close" at bounding box center [340, 9] width 5 height 5
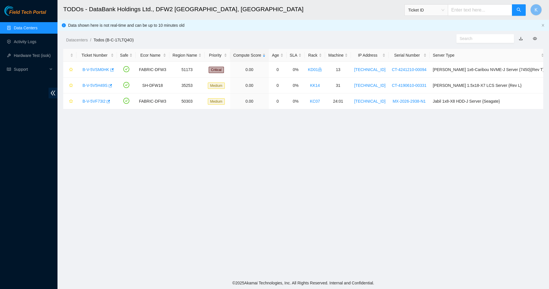
click at [18, 26] on link "Data Centers" at bounding box center [26, 28] width 24 height 5
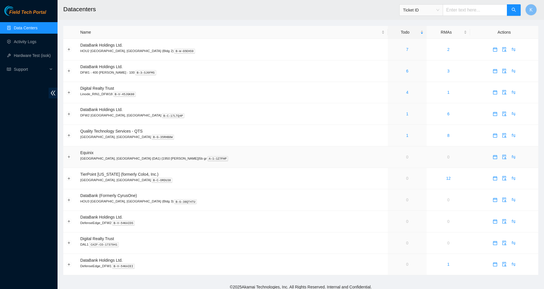
scroll to position [4, 0]
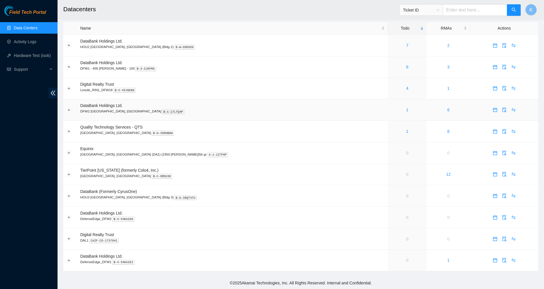
click at [391, 110] on div "1" at bounding box center [407, 110] width 33 height 6
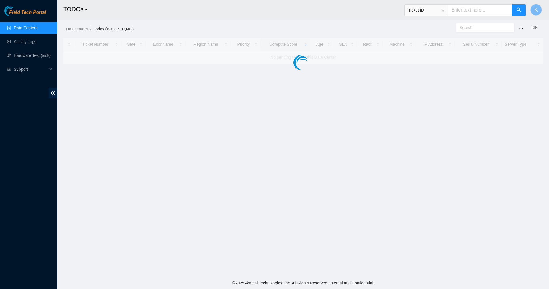
click at [354, 110] on main "TODOs - Ticket ID K Datacenters / Todos (B-C-17LTQ4O) / Ticket Number Safe Ecor…" at bounding box center [304, 138] width 492 height 277
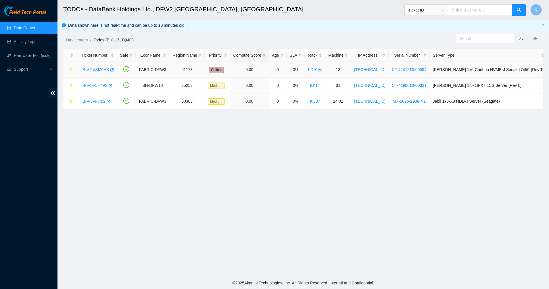
click at [92, 69] on link "B-V-5VSM0HK" at bounding box center [96, 69] width 27 height 5
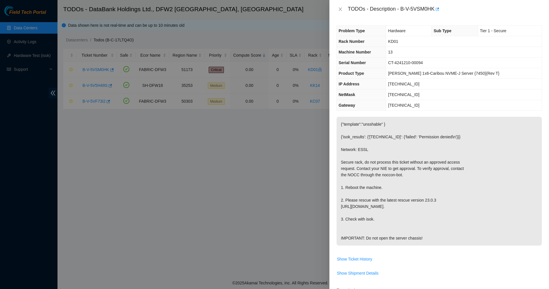
drag, startPoint x: 387, startPoint y: 68, endPoint x: 426, endPoint y: 89, distance: 44.8
click at [426, 89] on tbody "Problem Type Hardware Sub Type Tier 1 - Secure Rack Number KD01 Machine Number …" at bounding box center [439, 68] width 205 height 85
click at [438, 73] on span "Ciara 1x6-Caribou NVME-J Server {7450}{Rev T}" at bounding box center [443, 73] width 111 height 5
click at [441, 71] on span "Ciara 1x6-Caribou NVME-J Server {7450}{Rev T}" at bounding box center [443, 73] width 111 height 5
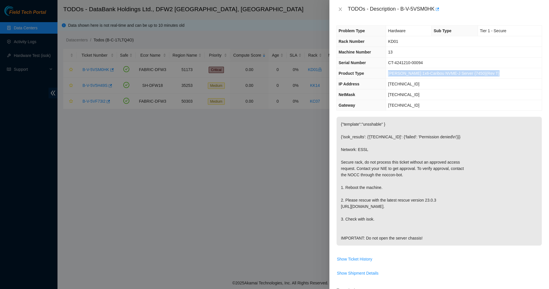
click at [441, 71] on span "Ciara 1x6-Caribou NVME-J Server {7450}{Rev T}" at bounding box center [443, 73] width 111 height 5
click at [467, 71] on span "Ciara 1x6-Caribou NVME-J Server {7450}{Rev T}" at bounding box center [443, 73] width 111 height 5
click at [488, 72] on td "Ciara 1x6-Caribou NVME-J Server {7450}{Rev T}" at bounding box center [464, 73] width 156 height 11
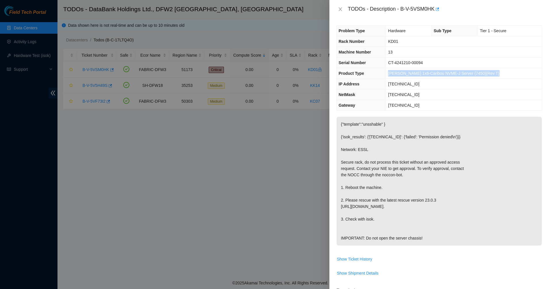
click at [488, 72] on td "Ciara 1x6-Caribou NVME-J Server {7450}{Rev T}" at bounding box center [464, 73] width 156 height 11
click at [474, 73] on span "Ciara 1x6-Caribou NVME-J Server {7450}{Rev T}" at bounding box center [443, 73] width 111 height 5
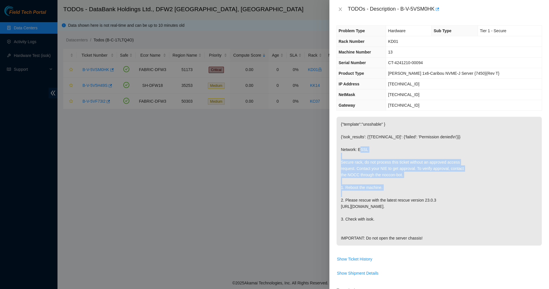
drag, startPoint x: 360, startPoint y: 149, endPoint x: 415, endPoint y: 191, distance: 69.3
click at [415, 191] on p "{"template":"unsshable" } {'isok_results': {'23.201.104.240': {'failed': 'Permi…" at bounding box center [439, 181] width 205 height 129
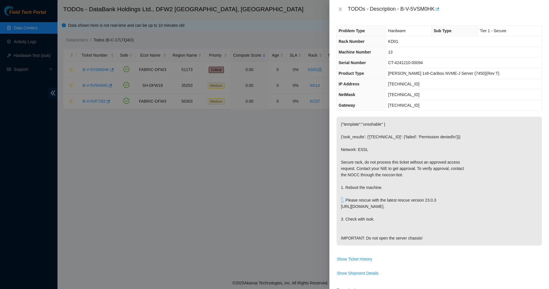
drag, startPoint x: 415, startPoint y: 191, endPoint x: 399, endPoint y: 169, distance: 27.6
click at [403, 174] on p "{"template":"unsshable" } {'isok_results': {'23.201.104.240': {'failed': 'Permi…" at bounding box center [439, 181] width 205 height 129
click at [398, 168] on p "{"template":"unsshable" } {'isok_results': {'23.201.104.240': {'failed': 'Permi…" at bounding box center [439, 181] width 205 height 129
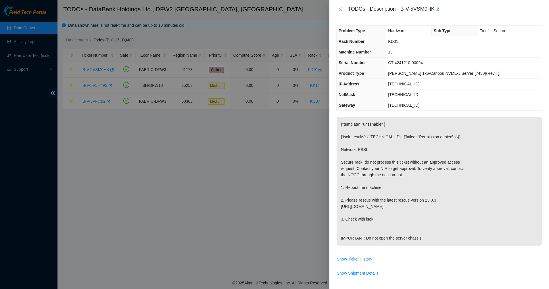
click at [359, 158] on p "{"template":"unsshable" } {'isok_results': {'23.201.104.240': {'failed': 'Permi…" at bounding box center [439, 181] width 205 height 129
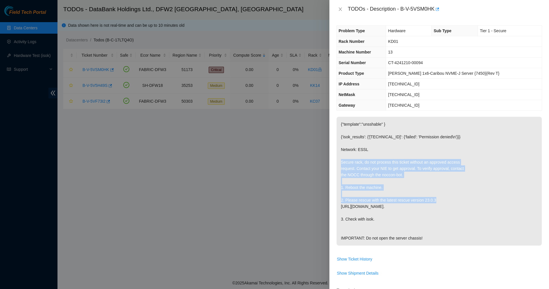
click at [426, 202] on p "{"template":"unsshable" } {'isok_results': {'23.201.104.240': {'failed': 'Permi…" at bounding box center [439, 181] width 205 height 129
drag, startPoint x: 431, startPoint y: 211, endPoint x: 380, endPoint y: 167, distance: 67.4
click at [380, 167] on p "{"template":"unsshable" } {'isok_results': {'23.201.104.240': {'failed': 'Permi…" at bounding box center [439, 181] width 205 height 129
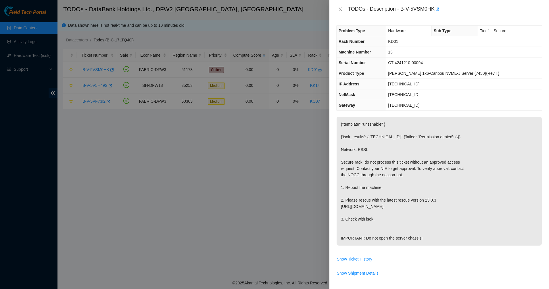
click at [378, 167] on p "{"template":"unsshable" } {'isok_results': {'23.201.104.240': {'failed': 'Permi…" at bounding box center [439, 181] width 205 height 129
drag, startPoint x: 378, startPoint y: 167, endPoint x: 448, endPoint y: 243, distance: 103.0
click at [448, 243] on p "{"template":"unsshable" } {'isok_results': {'23.201.104.240': {'failed': 'Permi…" at bounding box center [439, 181] width 205 height 129
click at [404, 159] on p "{"template":"unsshable" } {'isok_results': {'23.201.104.240': {'failed': 'Permi…" at bounding box center [439, 181] width 205 height 129
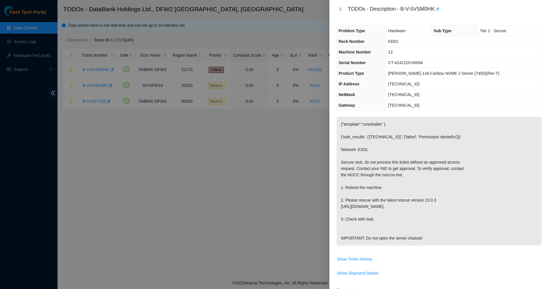
click at [382, 238] on p "{"template":"unsshable" } {'isok_results': {'23.201.104.240': {'failed': 'Permi…" at bounding box center [439, 181] width 205 height 129
drag, startPoint x: 425, startPoint y: 207, endPoint x: 343, endPoint y: 205, distance: 81.4
click at [343, 205] on p "{"template":"unsshable" } {'isok_results': {'23.201.104.240': {'failed': 'Permi…" at bounding box center [439, 181] width 205 height 129
drag, startPoint x: 341, startPoint y: 207, endPoint x: 424, endPoint y: 207, distance: 82.3
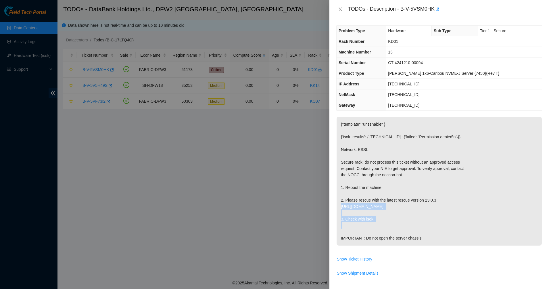
click at [424, 207] on p "{"template":"unsshable" } {'isok_results': {'23.201.104.240': {'failed': 'Permi…" at bounding box center [439, 181] width 205 height 129
copy p "http://netpartner.akamai.com/rescue/latest.iso"
click at [357, 138] on p "{"template":"unsshable" } {'isok_results': {'23.201.104.240': {'failed': 'Permi…" at bounding box center [439, 181] width 205 height 129
click at [412, 152] on p "{"template":"unsshable" } {'isok_results': {'23.201.104.240': {'failed': 'Permi…" at bounding box center [439, 181] width 205 height 129
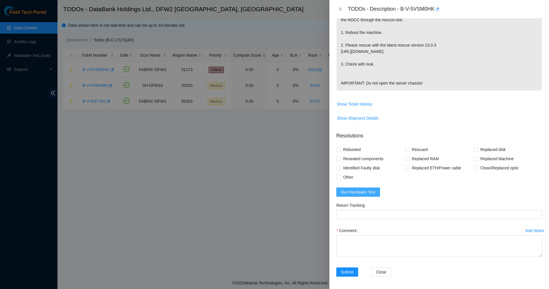
click at [353, 195] on span "Run Hardware Test" at bounding box center [358, 192] width 35 height 6
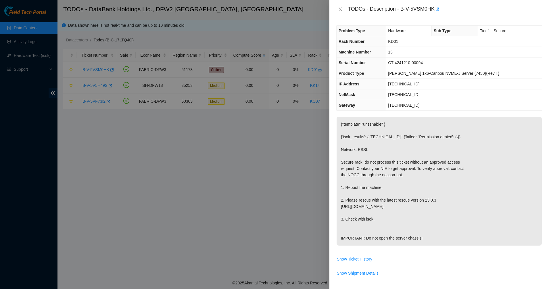
scroll to position [169, 0]
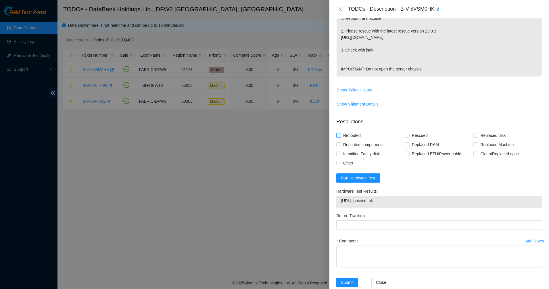
click at [337, 137] on input "Rebooted" at bounding box center [339, 135] width 4 height 4
checkbox input "true"
click at [405, 137] on input "Rescued" at bounding box center [407, 135] width 4 height 4
checkbox input "true"
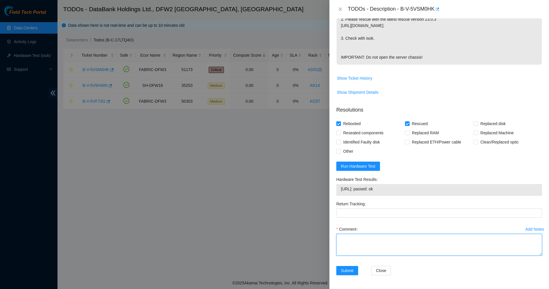
click at [352, 250] on textarea "Comment" at bounding box center [440, 245] width 206 height 22
drag, startPoint x: 390, startPoint y: 190, endPoint x: 334, endPoint y: 187, distance: 55.9
click at [334, 187] on div "Hardware Test Results 23.201.104.240: passed: ok" at bounding box center [439, 187] width 211 height 24
copy tbody "23.201.104.240: passed: ok"
click at [347, 242] on textarea "Rebooted and rescued. IP. Rebooted." at bounding box center [440, 245] width 206 height 22
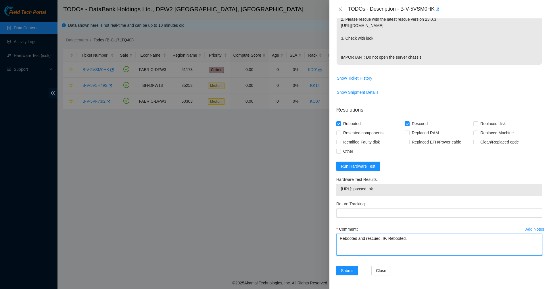
paste textarea "23.201.104.240: passed: ok"
type textarea "Rebooted and rescued. IP. Rebooted. 23.201.104.240: passed: ok"
click at [345, 273] on span "Submit" at bounding box center [347, 270] width 13 height 6
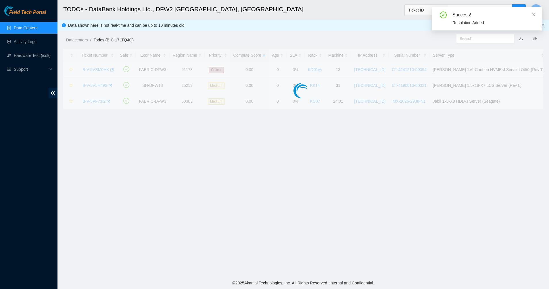
scroll to position [99, 0]
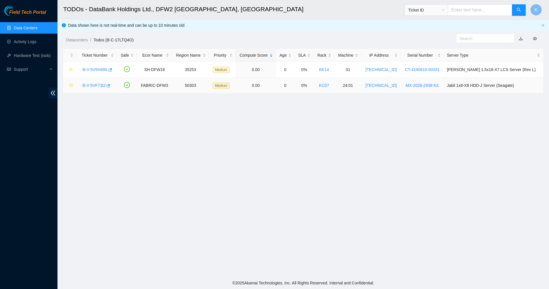
click at [93, 89] on div "B-V-5VF73I2" at bounding box center [97, 85] width 34 height 9
click at [93, 84] on link "B-V-5VF73I2" at bounding box center [94, 85] width 23 height 5
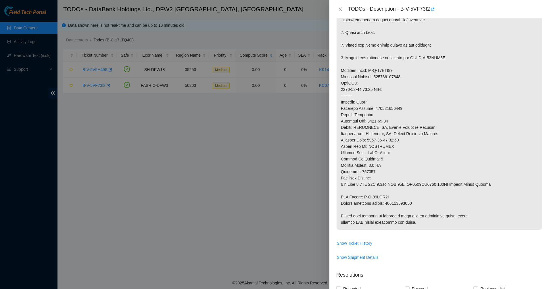
scroll to position [194, 0]
click at [402, 206] on p at bounding box center [439, 76] width 205 height 306
drag, startPoint x: 401, startPoint y: 9, endPoint x: 430, endPoint y: 13, distance: 29.1
click at [430, 13] on div "TODOs - Description - B-V-5VF73I2" at bounding box center [445, 9] width 194 height 9
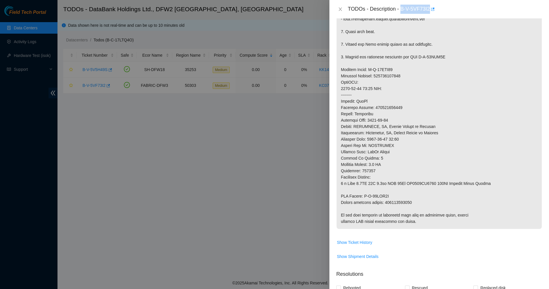
copy div "B-V-5VF73I2"
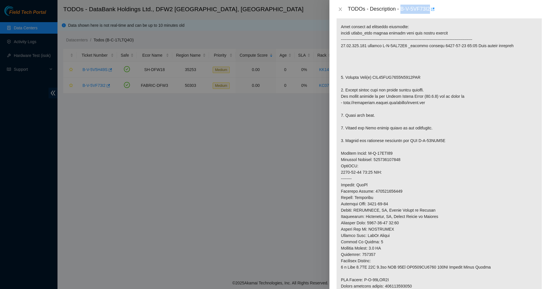
scroll to position [0, 0]
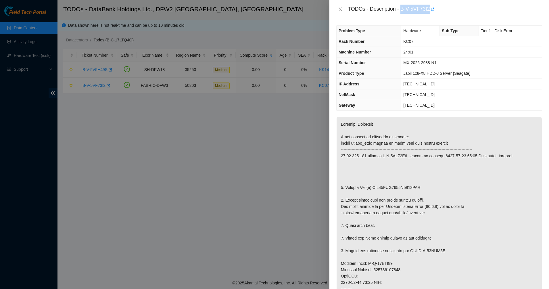
click at [429, 249] on p at bounding box center [439, 270] width 205 height 306
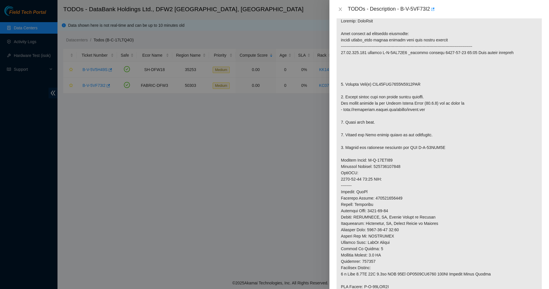
scroll to position [103, 0]
drag, startPoint x: 446, startPoint y: 147, endPoint x: 418, endPoint y: 147, distance: 28.2
click at [418, 147] on p at bounding box center [439, 167] width 205 height 306
copy p "B-W-16ACZ1C"
drag, startPoint x: 395, startPoint y: 160, endPoint x: 366, endPoint y: 162, distance: 28.8
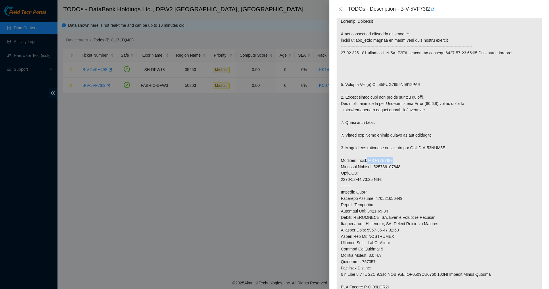
click at [366, 162] on p at bounding box center [439, 167] width 205 height 306
copy p "B-W-16ACZ13"
click at [387, 166] on p at bounding box center [439, 167] width 205 height 306
copy p "463470056186"
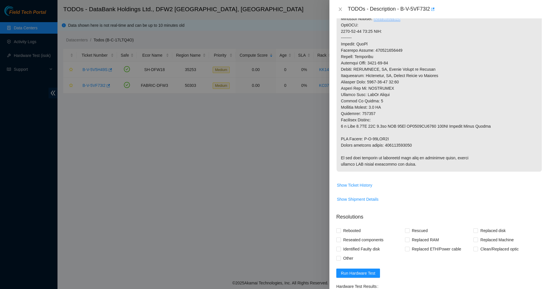
scroll to position [252, 0]
click at [399, 144] on p at bounding box center [439, 18] width 205 height 306
copy p "463470056197"
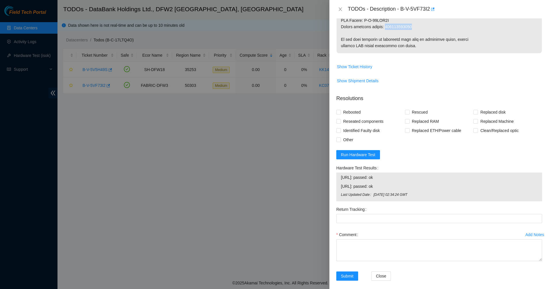
scroll to position [371, 0]
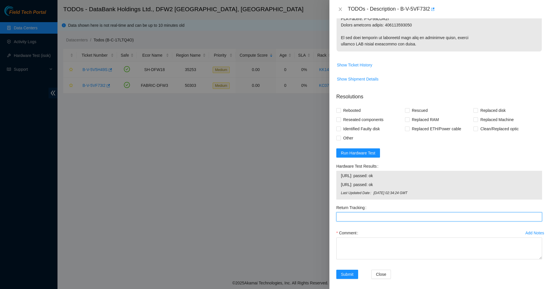
click at [373, 214] on Tracking "Return Tracking" at bounding box center [440, 216] width 206 height 9
paste Tracking "463470056197"
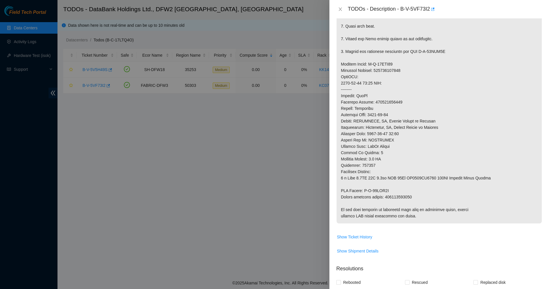
scroll to position [198, 0]
type Tracking "463470056197"
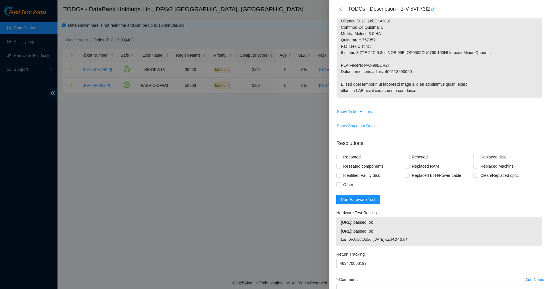
scroll to position [325, 0]
click at [362, 199] on span "Run Hardware Test" at bounding box center [358, 199] width 35 height 6
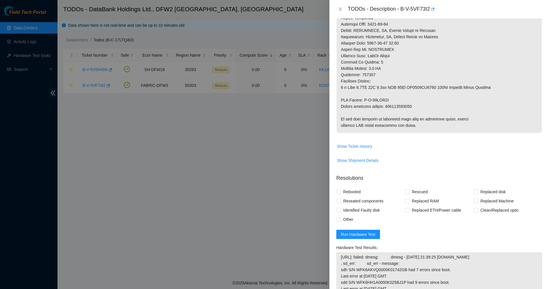
scroll to position [276, 0]
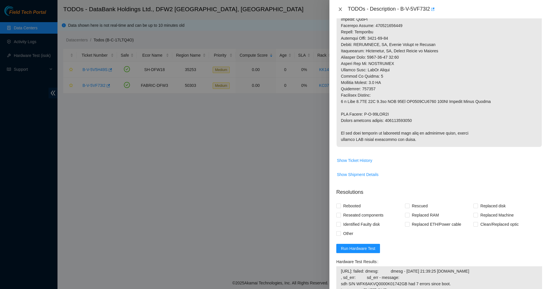
click at [342, 8] on icon "close" at bounding box center [340, 8] width 3 height 3
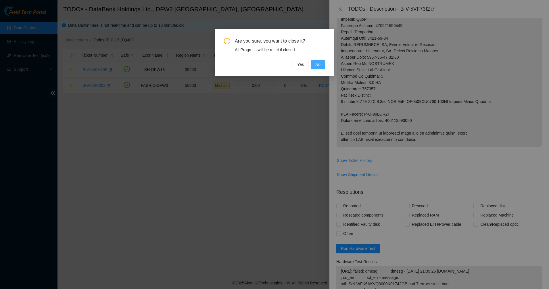
click at [321, 64] on button "No" at bounding box center [318, 64] width 14 height 9
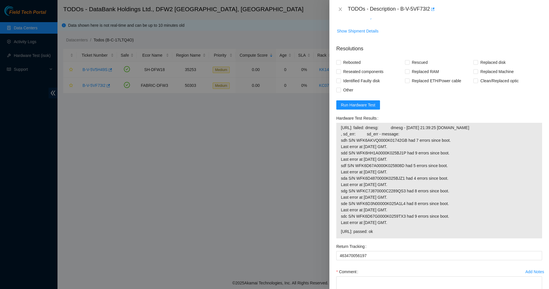
scroll to position [419, 0]
click at [354, 107] on span "Run Hardware Test" at bounding box center [358, 105] width 35 height 6
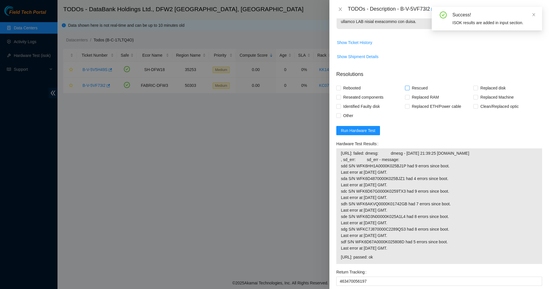
scroll to position [468, 0]
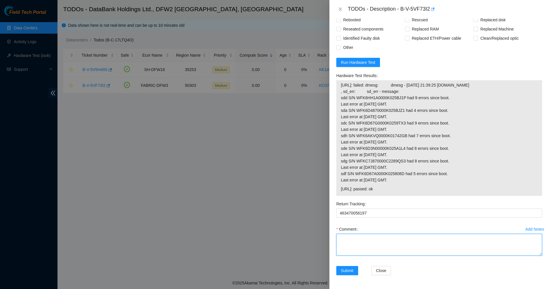
click at [363, 249] on textarea "Comment" at bounding box center [440, 245] width 206 height 22
paste textarea "Ticket: B-V-5VF73I2 RMA: B-W-16ACZ1C Service Order: B-W-16ACZ13 New hardware SN…"
click at [339, 237] on textarea "Ticket: B-V-5VF73I2 RMA: B-W-16ACZ1C Service Order: B-W-16ACZ13 New hardware SN…" at bounding box center [440, 245] width 206 height 22
drag, startPoint x: 389, startPoint y: 188, endPoint x: 341, endPoint y: 190, distance: 47.8
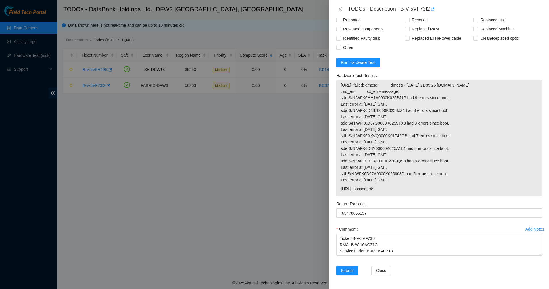
click at [341, 190] on span "23.55.177.179: passed: ok" at bounding box center [439, 189] width 197 height 6
copy span "23.55.177.179: passed: ok"
click at [344, 236] on textarea "Ticket: B-V-5VF73I2 RMA: B-W-16ACZ1C Service Order: B-W-16ACZ13 New hardware SN…" at bounding box center [440, 245] width 206 height 22
paste textarea "23.55.177.179: passed: ok"
drag, startPoint x: 390, startPoint y: 189, endPoint x: 341, endPoint y: 77, distance: 121.6
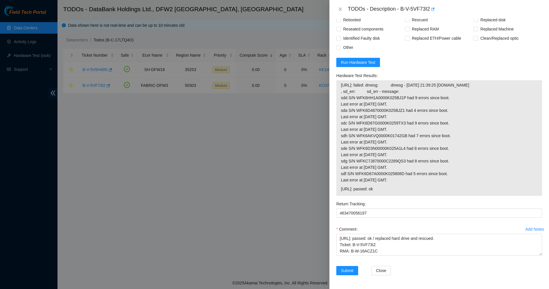
click at [341, 82] on tbody "23.55.177.178: failed: dmesg: dmesg - Sep 19 21:39:25 a23-55-177-178.deploy.aka…" at bounding box center [439, 138] width 197 height 113
copy tbody "23.55.177.178: failed: dmesg: dmesg - Sep 19 21:39:25 a23-55-177-178.deploy.aka…"
click at [414, 254] on textarea "23.55.177.179: passed: ok / replaced hard drive and rescued. Ticket: B-V-5VF73I…" at bounding box center [440, 245] width 206 height 22
paste textarea "23.55.177.178: failed: dmesg: dmesg - Sep 19 21:39:25 a23-55-177-178.deploy.aka…"
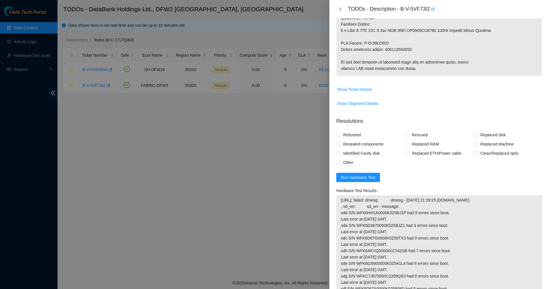
scroll to position [346, 0]
type textarea "23.55.177.179: passed: ok / replaced hard drive and rescued. Ticket: B-V-5VF73I…"
click at [340, 138] on span at bounding box center [339, 135] width 5 height 5
click at [340, 137] on input "Rebooted" at bounding box center [339, 135] width 4 height 4
checkbox input "true"
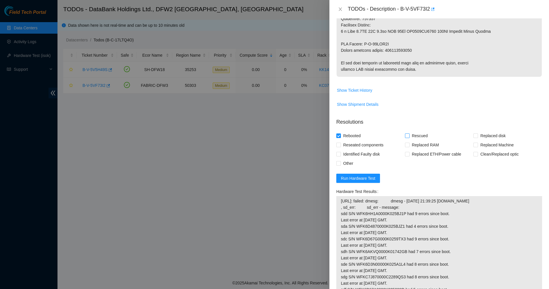
click at [406, 134] on input "Rescued" at bounding box center [407, 135] width 4 height 4
checkbox input "true"
click at [474, 135] on input "Replaced disk" at bounding box center [476, 135] width 4 height 4
checkbox input "true"
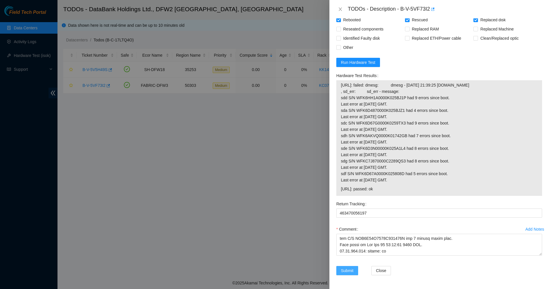
click at [347, 272] on span "Submit" at bounding box center [347, 270] width 13 height 6
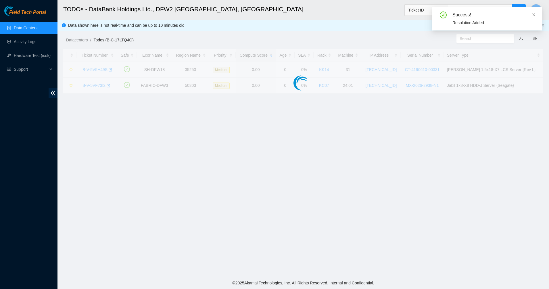
scroll to position [76, 0]
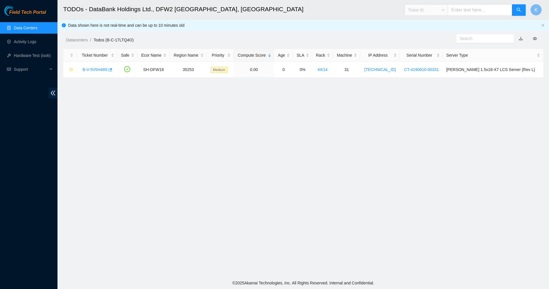
click at [421, 9] on span "Ticket ID" at bounding box center [426, 10] width 36 height 9
click at [423, 65] on div "Tracking Number" at bounding box center [432, 67] width 36 height 6
click at [460, 12] on input "text" at bounding box center [480, 10] width 64 height 12
type input "411784440174"
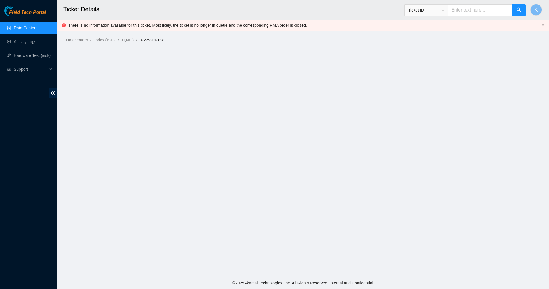
click at [154, 38] on link "B-V-58DK1S8" at bounding box center [151, 40] width 25 height 5
click at [156, 39] on link "B-V-58DK1S8" at bounding box center [151, 40] width 25 height 5
click at [101, 41] on link "Todos (B-C-17LTQ4O)" at bounding box center [113, 40] width 40 height 5
drag, startPoint x: 167, startPoint y: 42, endPoint x: 139, endPoint y: 42, distance: 27.3
click at [139, 42] on ol "Datacenters / Todos (B-C-17LTQ4O) / B-V-58DK1S8 /" at bounding box center [246, 40] width 360 height 6
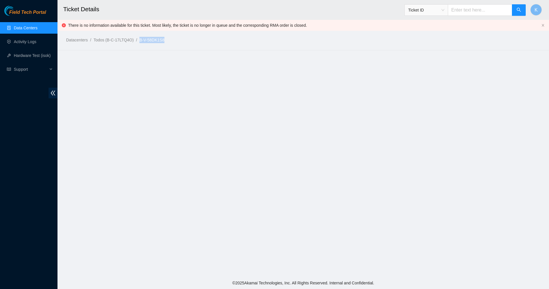
copy ol "B-V-58DK1S8"
click at [105, 41] on link "Todos (B-C-17LTQ4O)" at bounding box center [113, 40] width 40 height 5
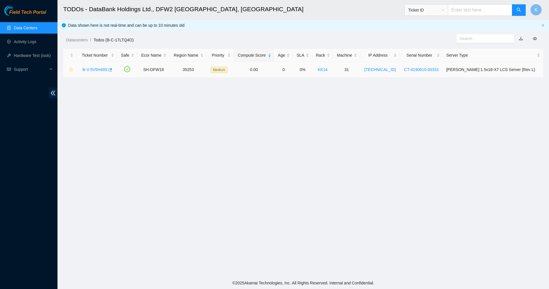
click at [100, 68] on link "B-V-5V5H49S" at bounding box center [95, 69] width 25 height 5
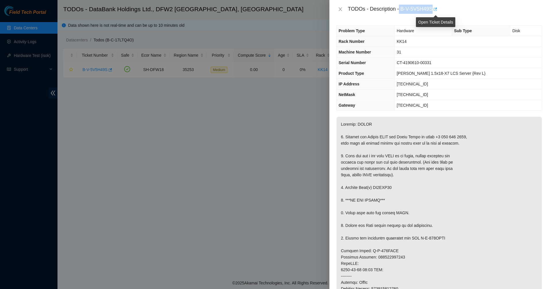
drag, startPoint x: 400, startPoint y: 9, endPoint x: 434, endPoint y: 11, distance: 34.3
click at [434, 11] on div "TODOs - Description - B-V-5V5H49S" at bounding box center [445, 9] width 194 height 9
click at [381, 188] on p at bounding box center [439, 263] width 205 height 293
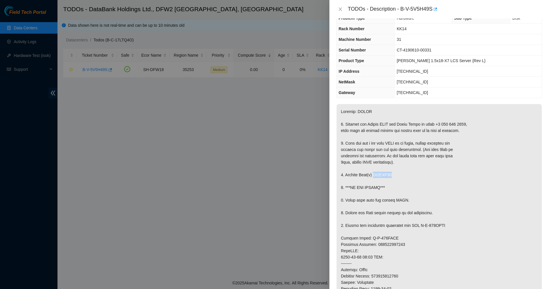
scroll to position [13, 0]
drag, startPoint x: 394, startPoint y: 236, endPoint x: 367, endPoint y: 239, distance: 27.5
click at [367, 239] on p at bounding box center [439, 250] width 205 height 293
drag, startPoint x: 443, startPoint y: 225, endPoint x: 419, endPoint y: 227, distance: 24.0
click at [419, 227] on p at bounding box center [439, 250] width 205 height 293
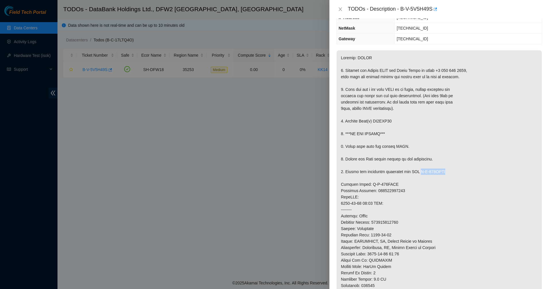
scroll to position [66, 0]
click at [387, 225] on p at bounding box center [439, 197] width 205 height 293
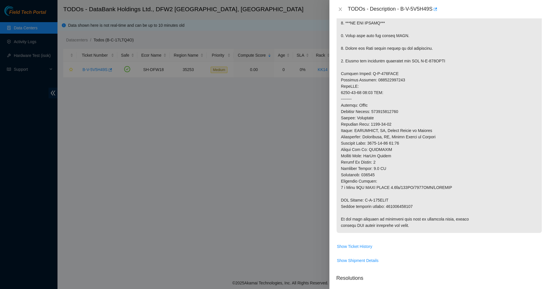
click at [393, 200] on p at bounding box center [439, 86] width 205 height 293
click at [398, 204] on p at bounding box center [439, 86] width 205 height 293
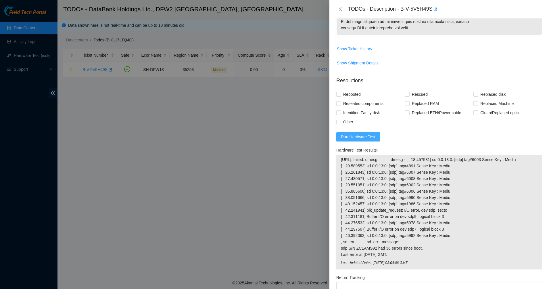
scroll to position [411, 0]
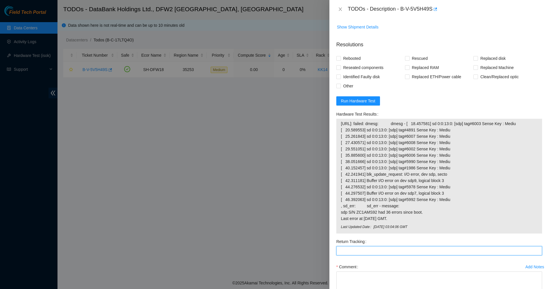
click at [358, 250] on Tracking "Return Tracking" at bounding box center [440, 250] width 206 height 9
paste Tracking "463470056110"
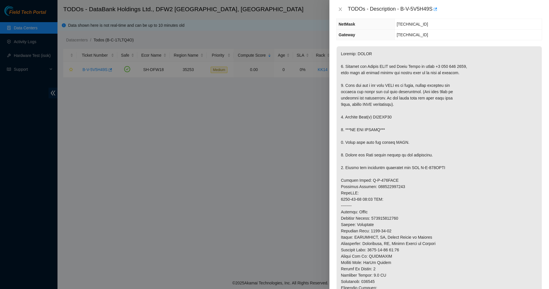
scroll to position [0, 0]
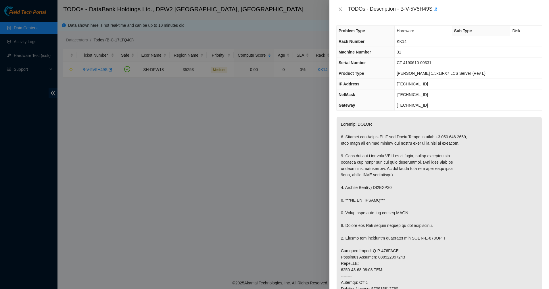
type Tracking "463470056110"
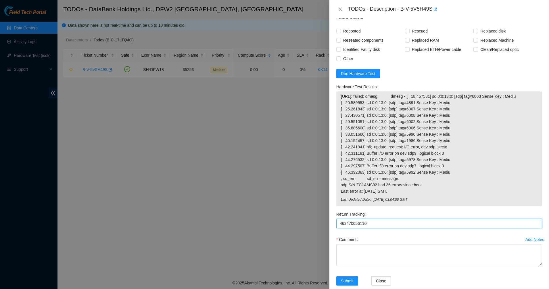
scroll to position [448, 0]
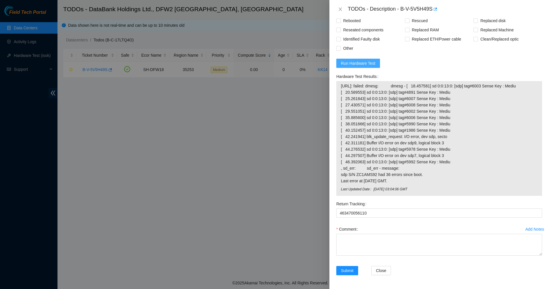
click at [361, 61] on span "Run Hardware Test" at bounding box center [358, 63] width 35 height 6
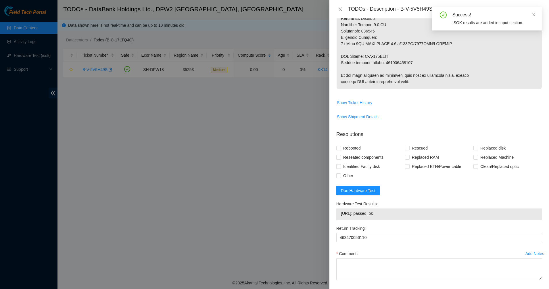
scroll to position [345, 0]
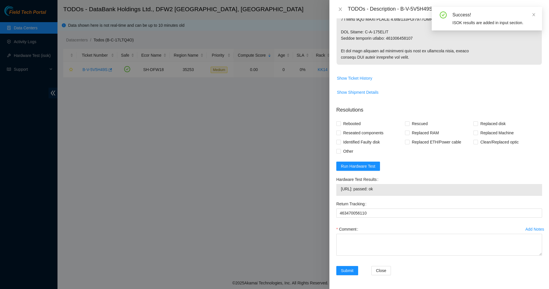
drag, startPoint x: 399, startPoint y: 194, endPoint x: 343, endPoint y: 187, distance: 55.9
click at [343, 187] on td "104.123.157.42: passed: ok" at bounding box center [439, 190] width 197 height 9
click at [343, 187] on span "104.123.157.42: passed: ok" at bounding box center [439, 189] width 197 height 6
drag, startPoint x: 391, startPoint y: 188, endPoint x: 341, endPoint y: 195, distance: 51.5
click at [341, 195] on div "104.123.157.42: passed: ok" at bounding box center [440, 190] width 206 height 12
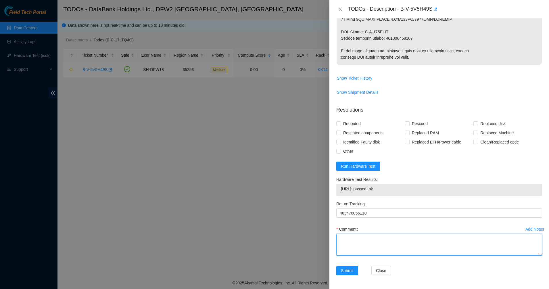
click at [347, 240] on textarea "Comment" at bounding box center [440, 245] width 206 height 22
paste textarea "104.123.157.42: passed: ok"
paste textarea "Ticket: B-V-5V5H49S RMA: B-W-168CTYS Service Order: B-W-168CTYI New hardware SN…"
type textarea "104.123.157.42: passed: ok Replaced hard drive Ticket: B-V-5V5H49S RMA: B-W-168…"
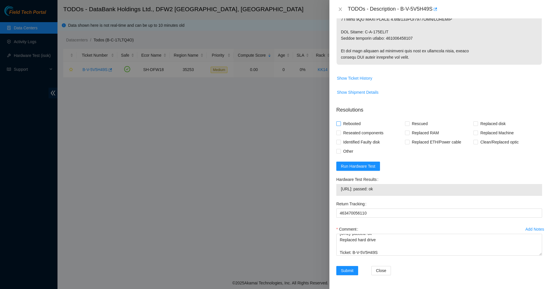
click at [341, 124] on span "Rebooted" at bounding box center [352, 123] width 22 height 9
click at [341, 124] on input "Rebooted" at bounding box center [339, 123] width 4 height 4
checkbox input "true"
click at [474, 123] on input "Replaced disk" at bounding box center [476, 123] width 4 height 4
checkbox input "true"
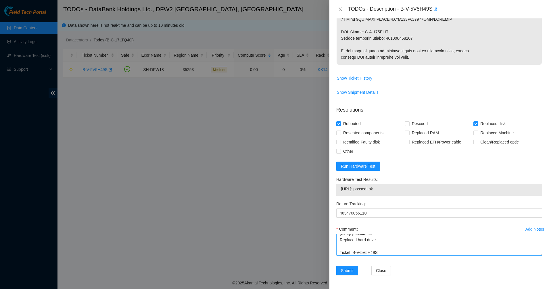
scroll to position [51, 0]
click at [349, 273] on span "Submit" at bounding box center [347, 270] width 13 height 6
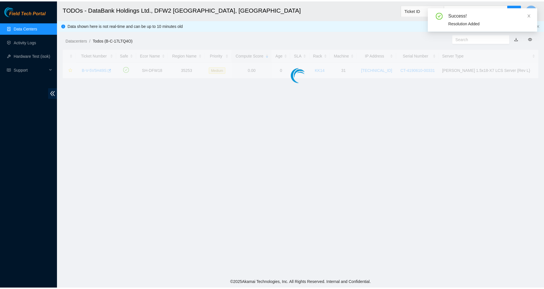
scroll to position [99, 0]
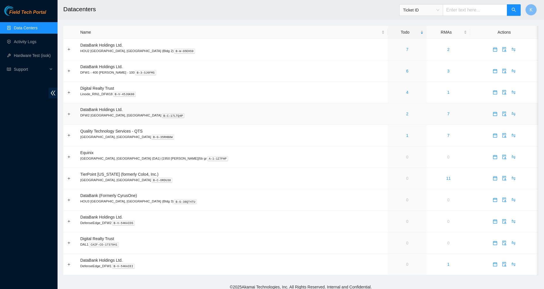
click at [391, 115] on div "2" at bounding box center [407, 114] width 33 height 6
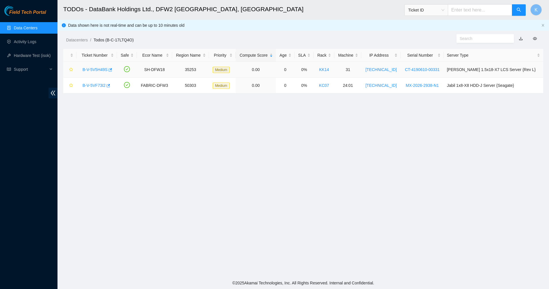
click at [98, 70] on link "B-V-5V5H49S" at bounding box center [95, 69] width 25 height 5
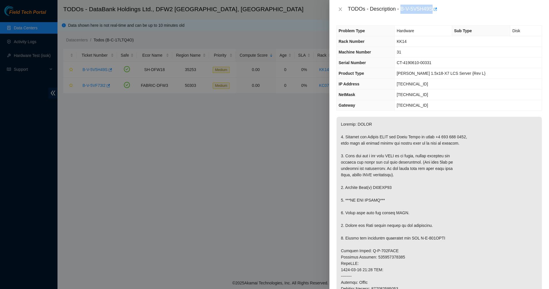
drag, startPoint x: 401, startPoint y: 9, endPoint x: 433, endPoint y: 12, distance: 31.8
click at [433, 12] on div "TODOs - Description - B-V-5V5H49S" at bounding box center [445, 9] width 194 height 9
copy div "B-V-5V5H49S"
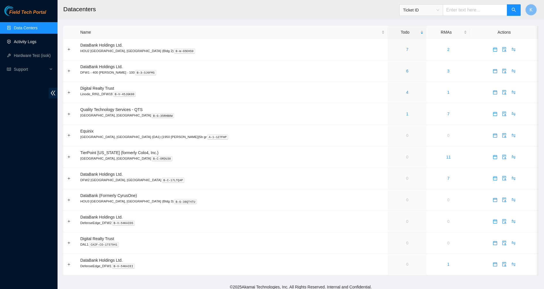
click at [23, 42] on link "Activity Logs" at bounding box center [25, 41] width 23 height 5
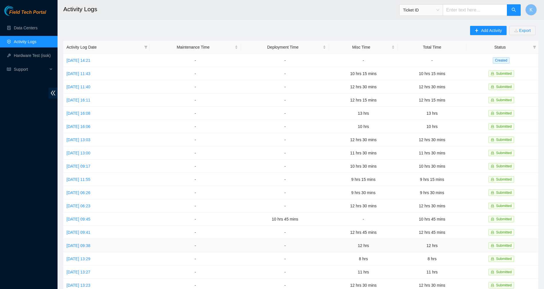
scroll to position [60, 0]
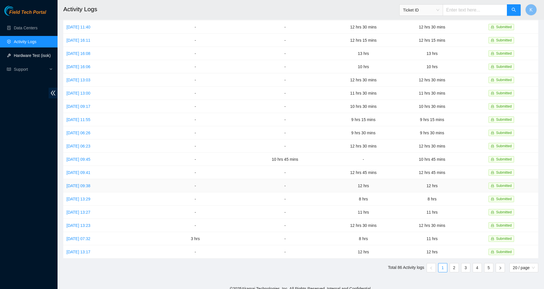
click at [18, 56] on link "Hardware Test (isok)" at bounding box center [32, 55] width 37 height 5
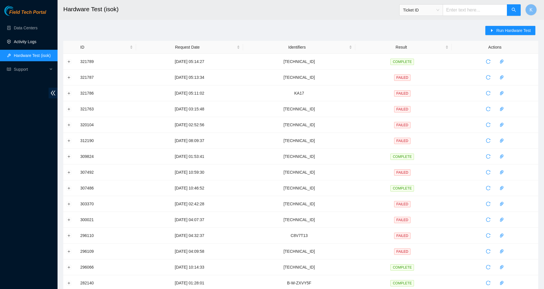
click at [35, 43] on link "Activity Logs" at bounding box center [25, 41] width 23 height 5
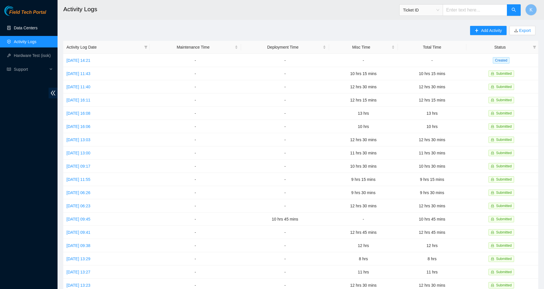
click at [29, 30] on link "Data Centers" at bounding box center [26, 28] width 24 height 5
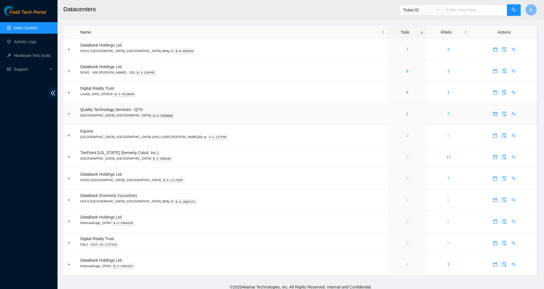
scroll to position [4, 0]
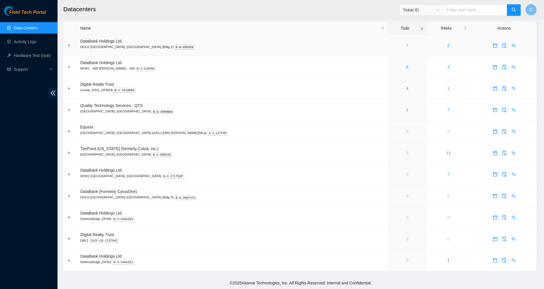
click at [406, 45] on link "7" at bounding box center [407, 45] width 2 height 5
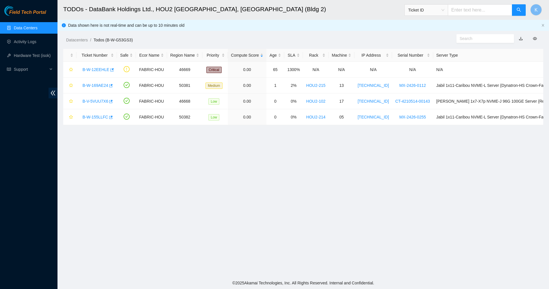
click at [22, 27] on link "Data Centers" at bounding box center [26, 28] width 24 height 5
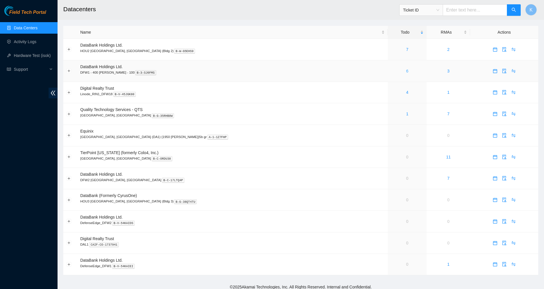
click at [406, 71] on link "6" at bounding box center [407, 71] width 2 height 5
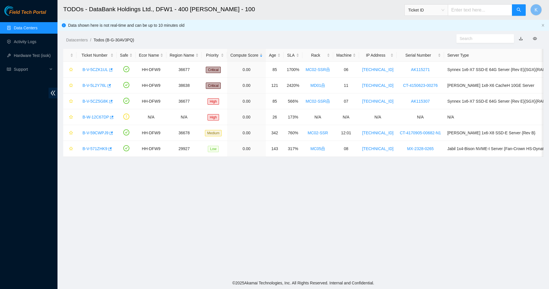
drag, startPoint x: 244, startPoint y: 43, endPoint x: 356, endPoint y: 189, distance: 184.6
click at [356, 189] on main "TODOs - DataBank Holdings Ltd., DFW1 - 400 S. Akard - 100 Ticket ID K Data show…" at bounding box center [304, 138] width 492 height 277
click at [319, 181] on main "TODOs - DataBank Holdings Ltd., DFW1 - 400 S. Akard - 100 Ticket ID K Data show…" at bounding box center [304, 138] width 492 height 277
click at [32, 28] on link "Data Centers" at bounding box center [26, 28] width 24 height 5
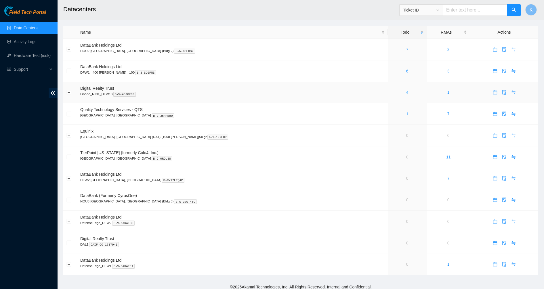
click at [406, 92] on link "4" at bounding box center [407, 92] width 2 height 5
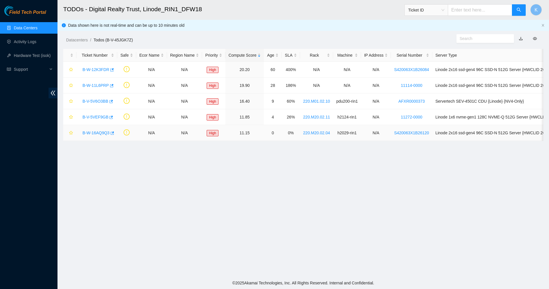
drag, startPoint x: 195, startPoint y: 39, endPoint x: 330, endPoint y: 229, distance: 233.3
click at [330, 229] on main "TODOs - Digital Realty Trust, Linode_RIN1_DFW18 Ticket ID K Data shown here is …" at bounding box center [304, 138] width 492 height 277
click at [321, 160] on main "TODOs - Digital Realty Trust, Linode_RIN1_DFW18 Ticket ID K Data shown here is …" at bounding box center [304, 138] width 492 height 277
click at [89, 134] on link "B-W-16AQ9Q3" at bounding box center [96, 133] width 27 height 5
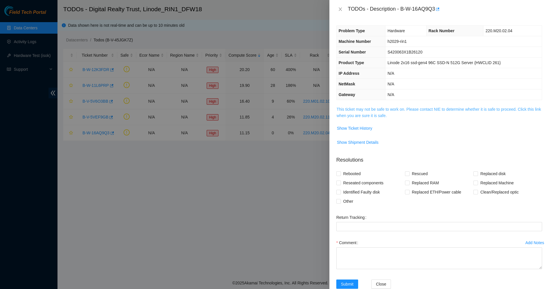
click at [379, 107] on link "This ticket may not be safe to work on. Please contact NIE to determine whether…" at bounding box center [439, 112] width 204 height 11
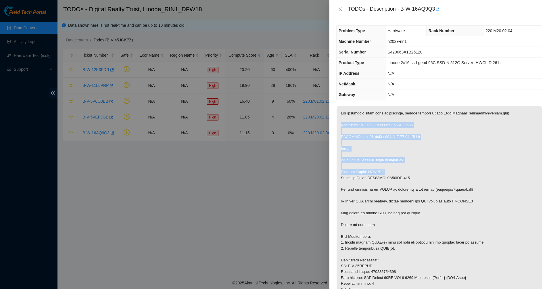
drag, startPoint x: 358, startPoint y: 119, endPoint x: 390, endPoint y: 171, distance: 60.9
click at [390, 171] on p at bounding box center [439, 216] width 205 height 220
drag, startPoint x: 390, startPoint y: 171, endPoint x: 337, endPoint y: 108, distance: 82.3
click at [337, 108] on p at bounding box center [439, 216] width 205 height 220
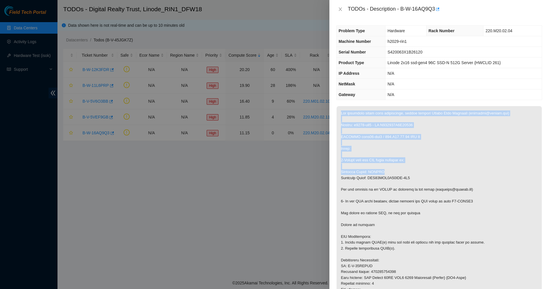
click at [341, 130] on p at bounding box center [439, 216] width 205 height 220
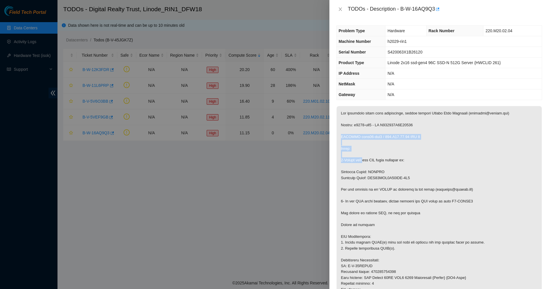
drag, startPoint x: 344, startPoint y: 129, endPoint x: 363, endPoint y: 160, distance: 37.3
click at [363, 160] on p at bounding box center [439, 216] width 205 height 220
drag, startPoint x: 363, startPoint y: 160, endPoint x: 358, endPoint y: 145, distance: 16.5
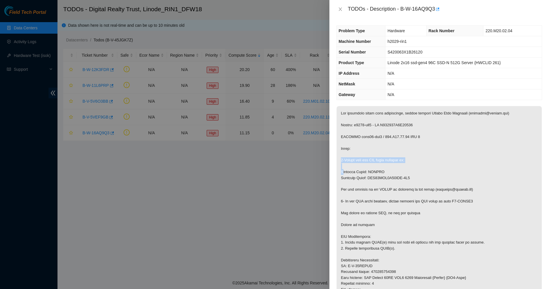
click at [363, 160] on p at bounding box center [439, 216] width 205 height 220
click at [358, 145] on p at bounding box center [439, 216] width 205 height 220
drag, startPoint x: 358, startPoint y: 145, endPoint x: 390, endPoint y: 189, distance: 54.3
click at [390, 189] on p at bounding box center [439, 216] width 205 height 220
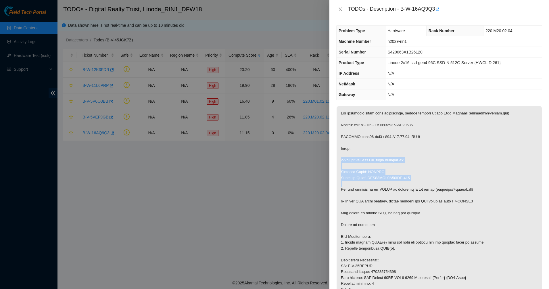
click at [357, 152] on p at bounding box center [439, 216] width 205 height 220
click at [356, 152] on p at bounding box center [439, 216] width 205 height 220
drag, startPoint x: 356, startPoint y: 152, endPoint x: 399, endPoint y: 210, distance: 72.6
click at [399, 210] on p at bounding box center [439, 216] width 205 height 220
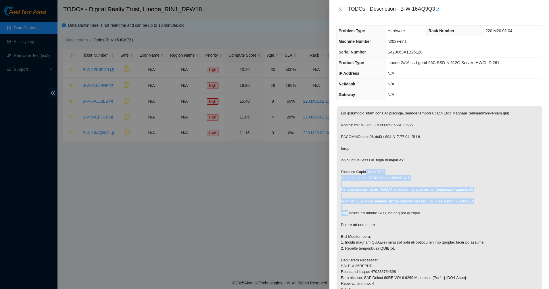
drag, startPoint x: 399, startPoint y: 210, endPoint x: 364, endPoint y: 169, distance: 54.7
click at [364, 169] on p at bounding box center [439, 216] width 205 height 220
drag, startPoint x: 364, startPoint y: 169, endPoint x: 422, endPoint y: 230, distance: 84.6
click at [422, 230] on p at bounding box center [439, 216] width 205 height 220
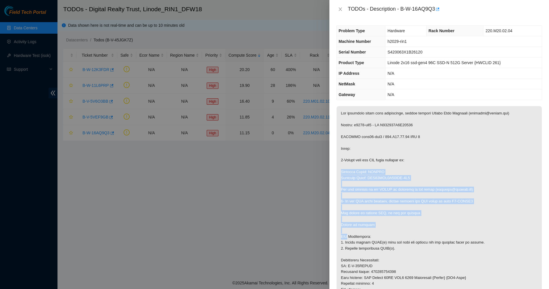
click at [422, 230] on p at bounding box center [439, 216] width 205 height 220
drag, startPoint x: 422, startPoint y: 230, endPoint x: 362, endPoint y: 175, distance: 81.0
click at [362, 175] on p at bounding box center [439, 216] width 205 height 220
drag, startPoint x: 362, startPoint y: 175, endPoint x: 422, endPoint y: 231, distance: 81.8
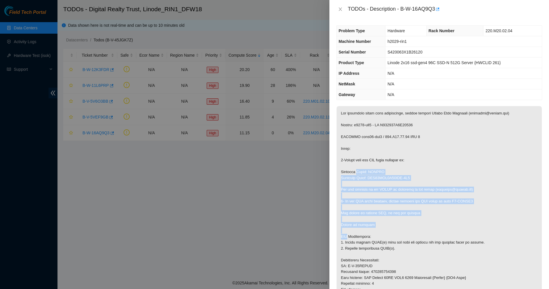
click at [422, 231] on p at bounding box center [439, 216] width 205 height 220
drag, startPoint x: 422, startPoint y: 231, endPoint x: 366, endPoint y: 178, distance: 76.9
click at [366, 178] on p at bounding box center [439, 216] width 205 height 220
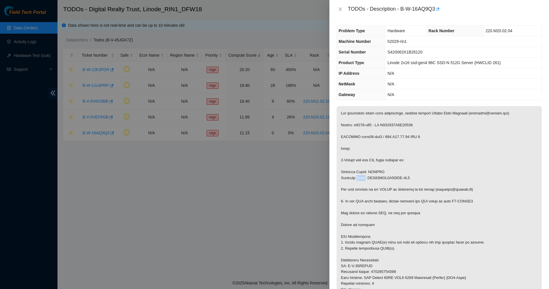
click at [366, 178] on p at bounding box center [439, 216] width 205 height 220
click at [431, 236] on p at bounding box center [439, 216] width 205 height 220
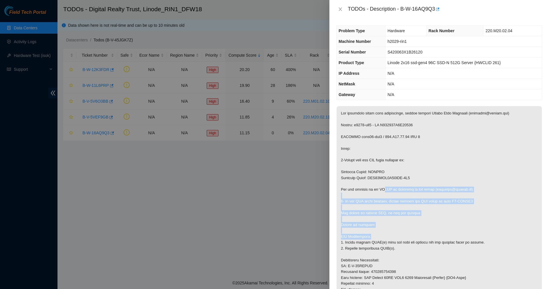
drag, startPoint x: 431, startPoint y: 236, endPoint x: 385, endPoint y: 192, distance: 63.5
click at [385, 192] on p at bounding box center [439, 216] width 205 height 220
drag, startPoint x: 380, startPoint y: 182, endPoint x: 403, endPoint y: 223, distance: 46.9
click at [403, 223] on p at bounding box center [439, 216] width 205 height 220
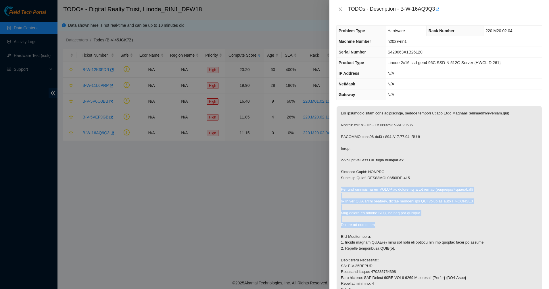
click at [403, 223] on p at bounding box center [439, 216] width 205 height 220
drag, startPoint x: 403, startPoint y: 223, endPoint x: 374, endPoint y: 176, distance: 55.2
click at [374, 176] on p at bounding box center [439, 216] width 205 height 220
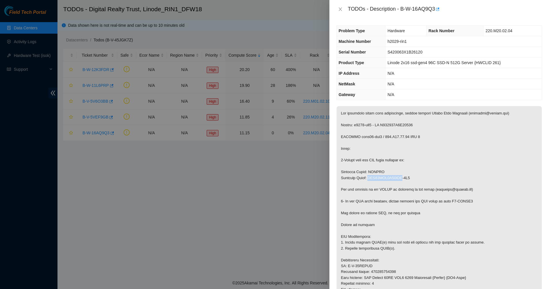
click at [374, 176] on p at bounding box center [439, 216] width 205 height 220
click at [382, 197] on p at bounding box center [439, 216] width 205 height 220
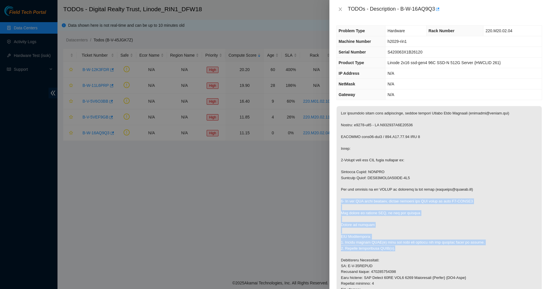
drag, startPoint x: 382, startPoint y: 197, endPoint x: 402, endPoint y: 249, distance: 55.7
click at [402, 249] on p at bounding box center [439, 216] width 205 height 220
drag, startPoint x: 402, startPoint y: 249, endPoint x: 366, endPoint y: 200, distance: 60.8
click at [366, 200] on p at bounding box center [439, 216] width 205 height 220
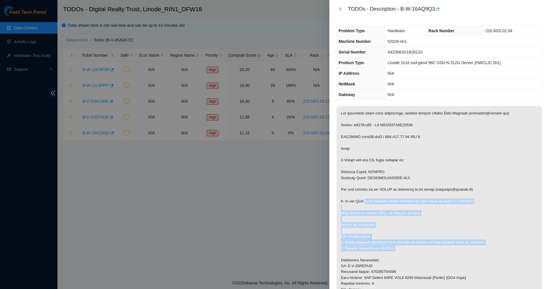
click at [366, 200] on p at bounding box center [439, 216] width 205 height 220
drag, startPoint x: 366, startPoint y: 200, endPoint x: 408, endPoint y: 247, distance: 63.2
click at [408, 247] on p at bounding box center [439, 216] width 205 height 220
drag, startPoint x: 408, startPoint y: 247, endPoint x: 377, endPoint y: 203, distance: 54.0
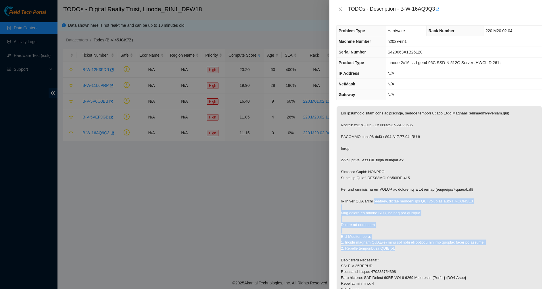
click at [377, 203] on p at bounding box center [439, 216] width 205 height 220
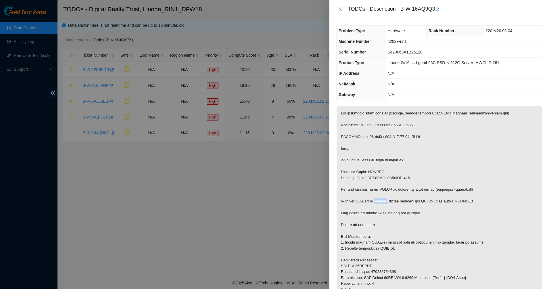
click at [377, 203] on p at bounding box center [439, 216] width 205 height 220
drag, startPoint x: 377, startPoint y: 203, endPoint x: 407, endPoint y: 238, distance: 46.7
click at [407, 238] on p at bounding box center [439, 216] width 205 height 220
drag, startPoint x: 407, startPoint y: 238, endPoint x: 410, endPoint y: 247, distance: 9.5
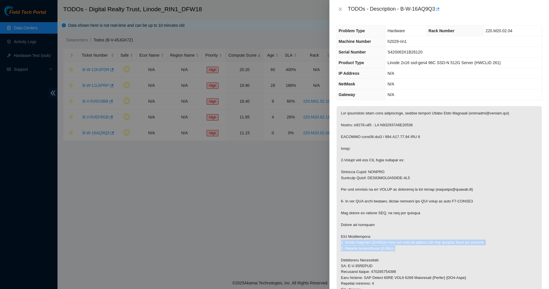
click at [410, 247] on p at bounding box center [439, 216] width 205 height 220
click at [340, 9] on icon "close" at bounding box center [340, 9] width 5 height 5
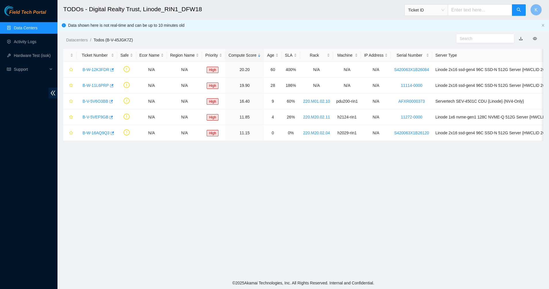
click at [36, 27] on link "Data Centers" at bounding box center [26, 28] width 24 height 5
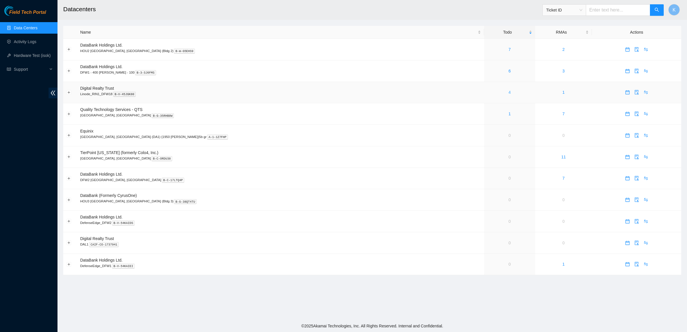
click at [509, 93] on link "4" at bounding box center [510, 92] width 2 height 5
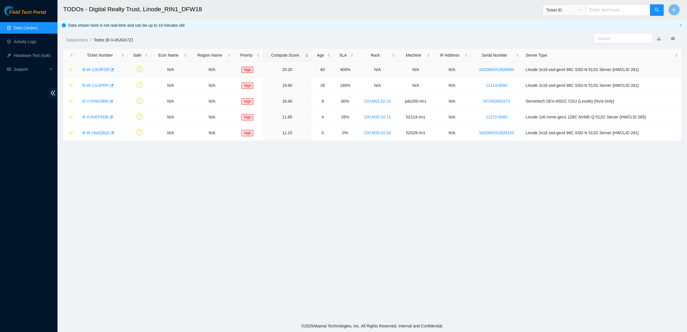
click at [102, 68] on link "B-W-12K3FDR" at bounding box center [96, 69] width 27 height 5
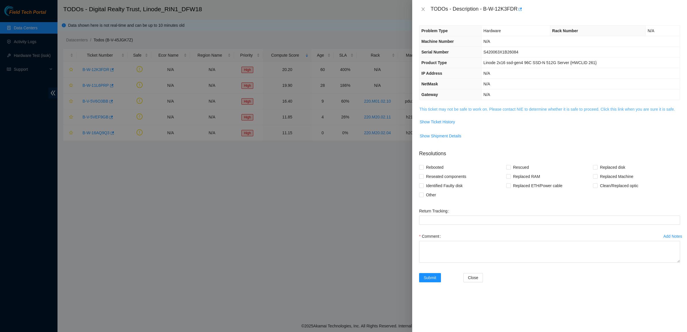
click at [456, 112] on link "This ticket may not be safe to work on. Please contact NIE to determine whether…" at bounding box center [548, 109] width 256 height 5
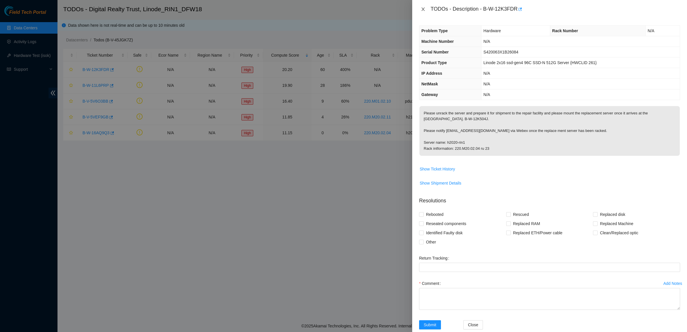
click at [422, 7] on icon "close" at bounding box center [423, 9] width 5 height 5
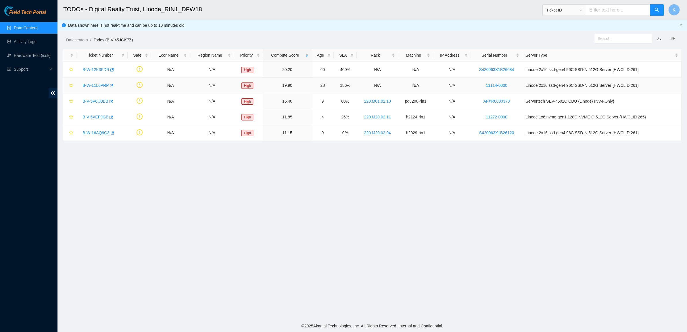
click at [98, 83] on link "B-W-11L6PRP" at bounding box center [96, 85] width 26 height 5
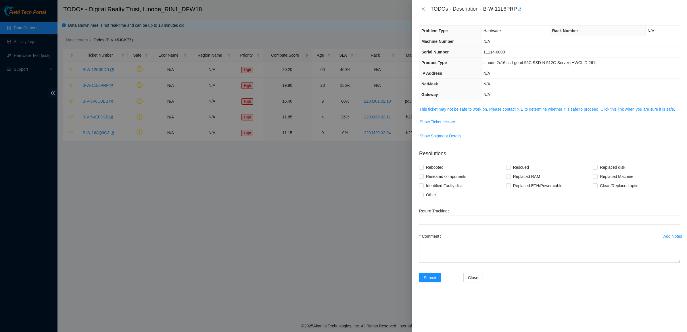
click at [426, 106] on div "Problem Type Hardware Rack Number N/A Machine Number N/A Serial Number 11114-00…" at bounding box center [549, 175] width 275 height 314
click at [427, 108] on link "This ticket may not be safe to work on. Please contact NIE to determine whether…" at bounding box center [548, 109] width 256 height 5
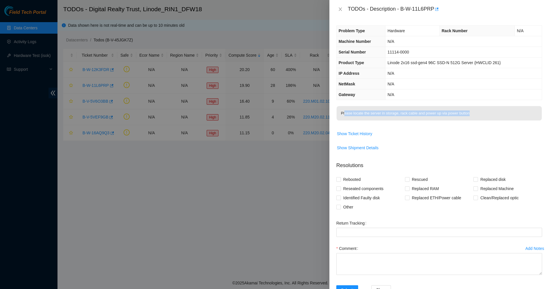
drag, startPoint x: 351, startPoint y: 114, endPoint x: 481, endPoint y: 116, distance: 129.7
click at [481, 116] on p "Please locate the server in storage, rack cable and power up via power button" at bounding box center [439, 113] width 205 height 14
click at [483, 114] on p "Please locate the server in storage, rack cable and power up via power button" at bounding box center [439, 113] width 205 height 14
click at [367, 133] on span "Show Ticket History" at bounding box center [354, 134] width 35 height 6
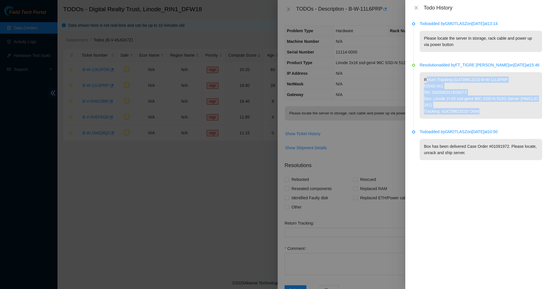
drag, startPoint x: 426, startPoint y: 79, endPoint x: 480, endPoint y: 110, distance: 61.8
click at [480, 110] on p "Return Tracking:414739613210 B-W-11L6PRP h2042-rin1 SN: S420063X1B26072 Dev: Li…" at bounding box center [481, 95] width 123 height 47
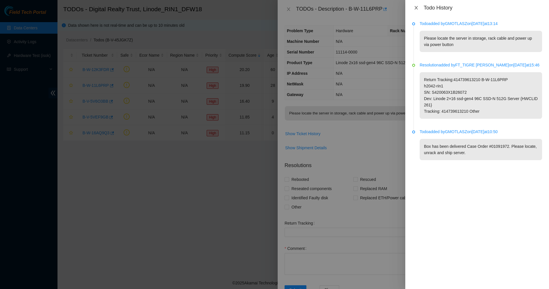
click at [417, 6] on icon "close" at bounding box center [416, 7] width 5 height 5
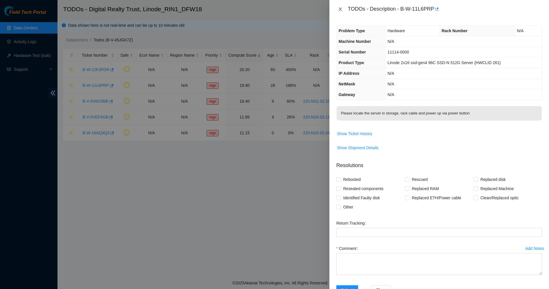
click at [342, 9] on icon "close" at bounding box center [340, 9] width 5 height 5
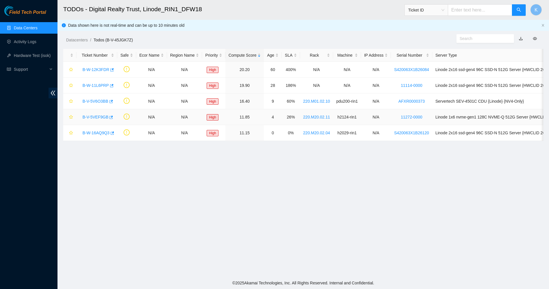
click at [88, 116] on link "B-V-5VEF9GB" at bounding box center [96, 117] width 26 height 5
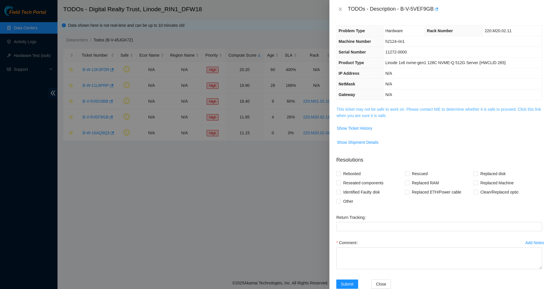
click at [372, 113] on link "This ticket may not be safe to work on. Please contact NIE to determine whether…" at bounding box center [439, 112] width 204 height 11
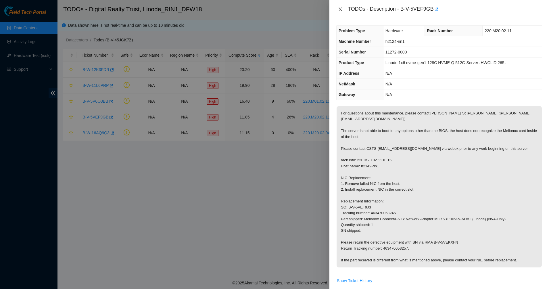
click at [342, 9] on icon "close" at bounding box center [340, 9] width 5 height 5
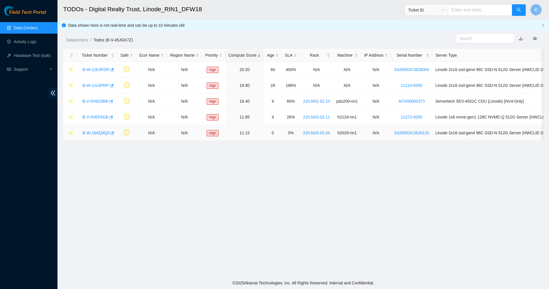
click at [98, 133] on link "B-W-16AQ9Q3" at bounding box center [96, 133] width 27 height 5
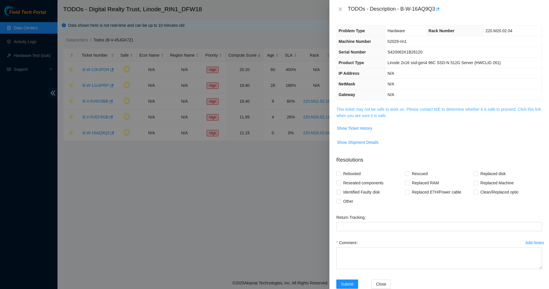
click at [371, 110] on link "This ticket may not be safe to work on. Please contact NIE to determine whether…" at bounding box center [439, 112] width 204 height 11
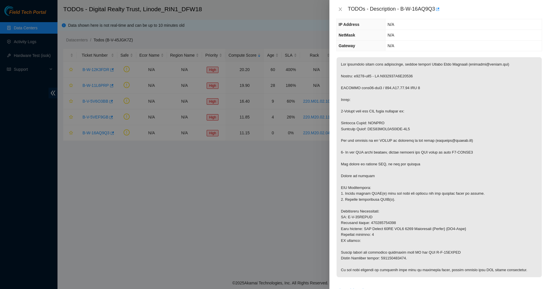
scroll to position [49, 0]
click at [340, 8] on icon "close" at bounding box center [340, 9] width 5 height 5
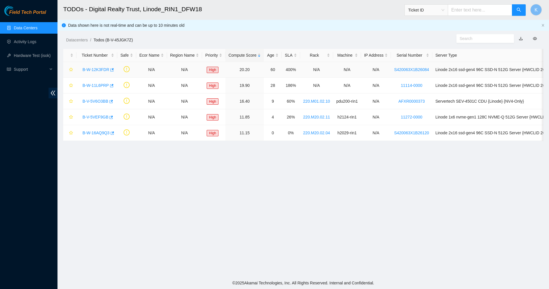
click at [95, 69] on link "B-W-12K3FDR" at bounding box center [96, 69] width 27 height 5
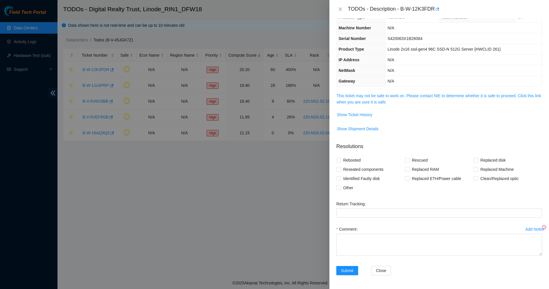
scroll to position [14, 0]
click at [366, 100] on link "This ticket may not be safe to work on. Please contact NIE to determine whether…" at bounding box center [439, 98] width 204 height 11
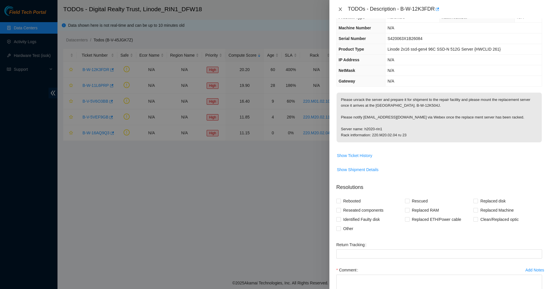
click at [339, 10] on icon "close" at bounding box center [340, 9] width 5 height 5
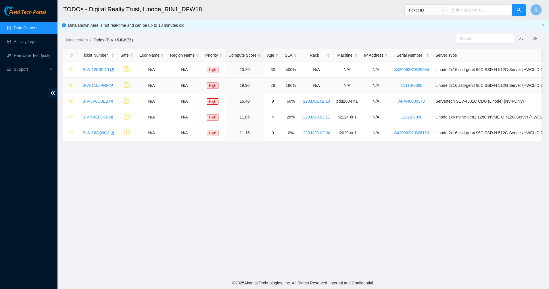
click at [91, 85] on link "B-W-11L6PRP" at bounding box center [96, 85] width 26 height 5
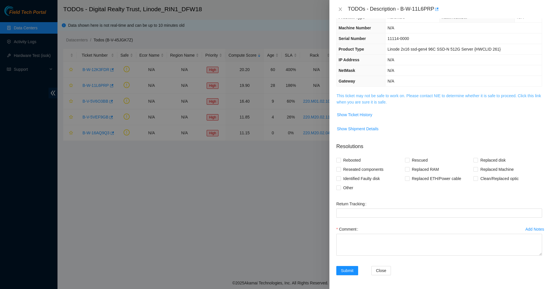
click at [351, 93] on link "This ticket may not be safe to work on. Please contact NIE to determine whether…" at bounding box center [439, 98] width 204 height 11
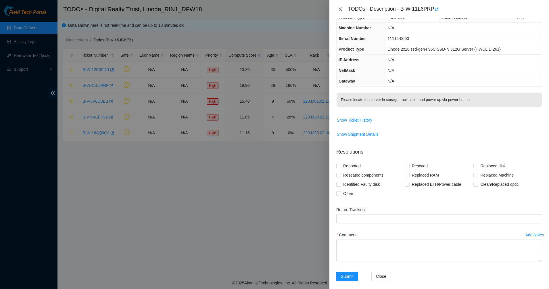
click at [338, 8] on button "Close" at bounding box center [341, 9] width 8 height 5
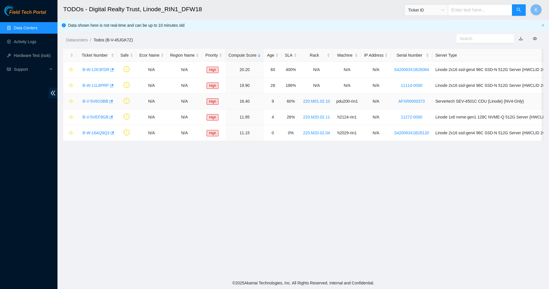
click at [102, 100] on link "B-V-5V6O3BB" at bounding box center [96, 101] width 26 height 5
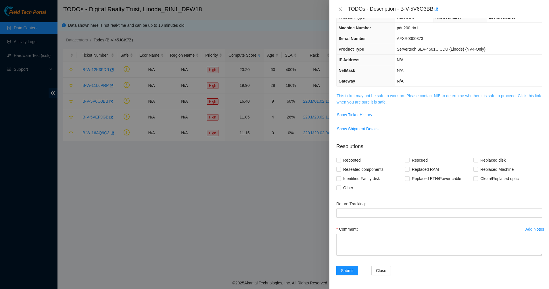
click at [347, 95] on link "This ticket may not be safe to work on. Please contact NIE to determine whether…" at bounding box center [439, 98] width 204 height 11
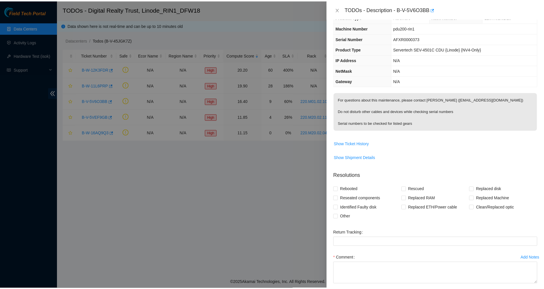
scroll to position [0, 0]
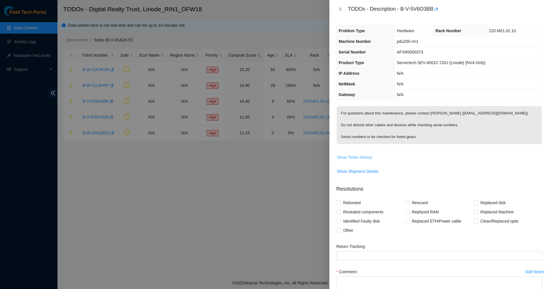
click at [351, 158] on span "Show Ticket History" at bounding box center [354, 157] width 35 height 6
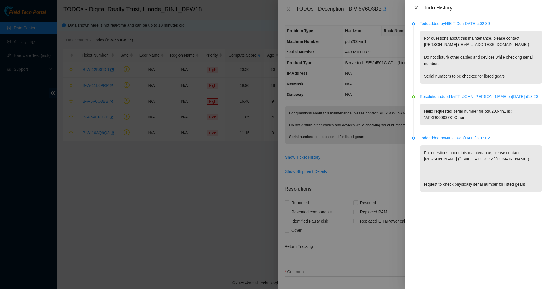
click at [416, 7] on icon "close" at bounding box center [416, 7] width 3 height 3
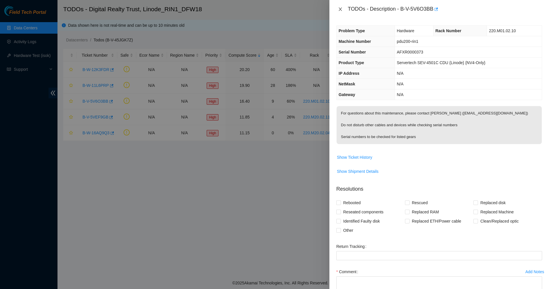
click at [342, 9] on icon "close" at bounding box center [340, 9] width 5 height 5
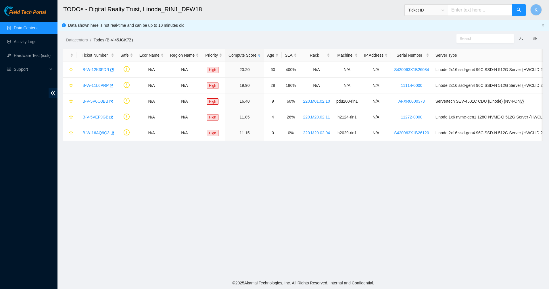
click at [274, 202] on main "TODOs - Digital Realty Trust, Linode_RIN1_DFW18 Ticket ID K Data shown here is …" at bounding box center [304, 138] width 492 height 277
click at [23, 26] on link "Data Centers" at bounding box center [26, 28] width 24 height 5
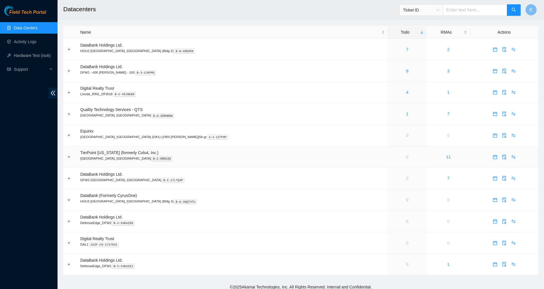
drag, startPoint x: 166, startPoint y: 80, endPoint x: 247, endPoint y: 158, distance: 112.5
click at [237, 159] on table "Name Todo RMAs Actions DataBank Holdings Ltd. HOU2 Houston, TX (Bldg 2) B-W-G5E…" at bounding box center [300, 150] width 475 height 249
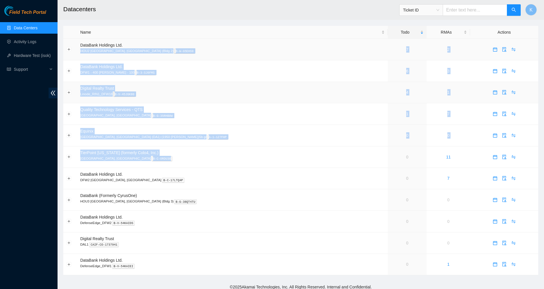
drag, startPoint x: 206, startPoint y: 74, endPoint x: 74, endPoint y: 87, distance: 131.8
click at [191, 45] on tbody "DataBank Holdings Ltd. HOU2 Houston, TX (Bldg 2) B-W-G5EHS9 7 2 DataBank Holdin…" at bounding box center [300, 157] width 475 height 236
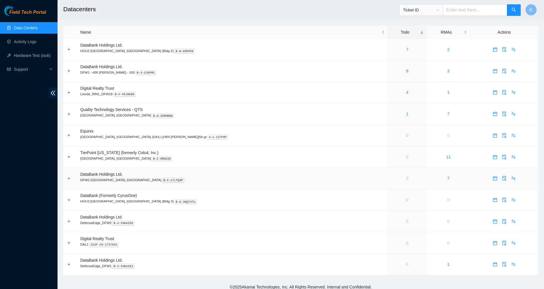
click at [95, 174] on span "DataBank Holdings Ltd." at bounding box center [101, 174] width 42 height 5
click at [32, 173] on div "Field Tech Portal Data Centers Activity Logs Hardware Test (isok) Support" at bounding box center [29, 147] width 58 height 283
click at [4, 120] on div "Field Tech Portal Data Centers Activity Logs Hardware Test (isok) Support" at bounding box center [29, 147] width 58 height 283
click at [406, 113] on link "1" at bounding box center [407, 114] width 2 height 5
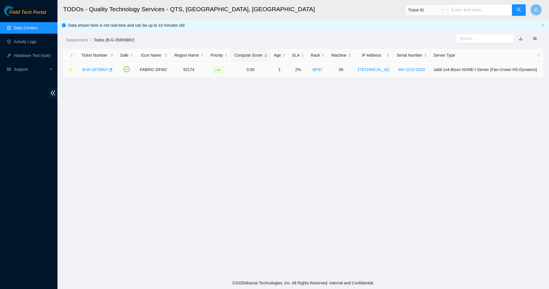
click at [96, 66] on div "B-W-16756N7" at bounding box center [97, 69] width 34 height 9
click at [95, 68] on link "B-W-16756N7" at bounding box center [95, 69] width 25 height 5
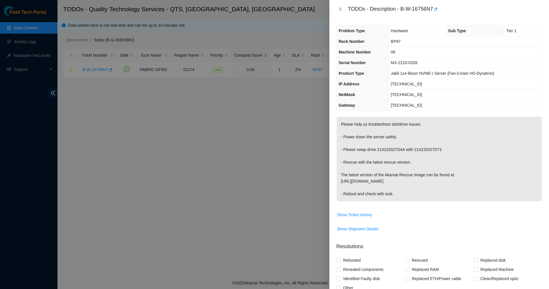
drag, startPoint x: 429, startPoint y: 190, endPoint x: 436, endPoint y: 202, distance: 13.6
click at [436, 202] on span "Please help us troubleshoot slot/drive issues. - Power down the server safely. …" at bounding box center [439, 161] width 205 height 89
drag, startPoint x: 432, startPoint y: 198, endPoint x: 344, endPoint y: 126, distance: 113.8
click at [345, 126] on p "Please help us troubleshoot slot/drive issues. - Power down the server safely. …" at bounding box center [439, 159] width 205 height 85
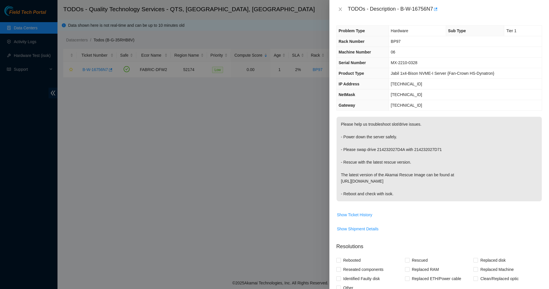
click at [344, 126] on p "Please help us troubleshoot slot/drive issues. - Power down the server safely. …" at bounding box center [439, 159] width 205 height 85
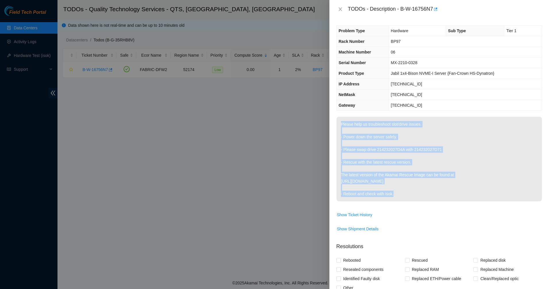
drag, startPoint x: 344, startPoint y: 126, endPoint x: 420, endPoint y: 187, distance: 97.4
click at [420, 187] on p "Please help us troubleshoot slot/drive issues. - Power down the server safely. …" at bounding box center [439, 159] width 205 height 85
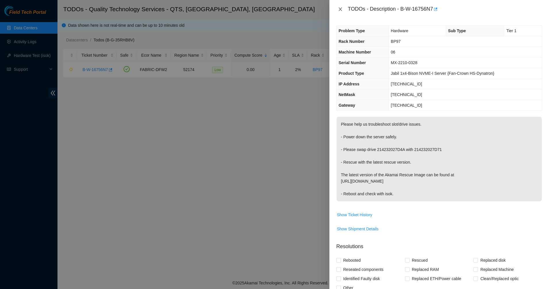
click at [343, 7] on icon "close" at bounding box center [340, 9] width 5 height 5
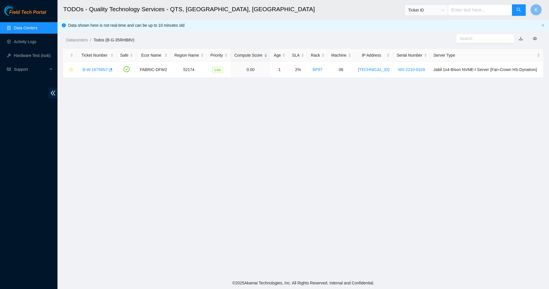
click at [32, 30] on link "Data Centers" at bounding box center [26, 28] width 24 height 5
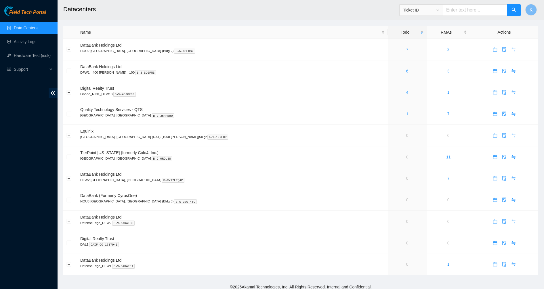
click at [407, 1] on span "Ticket ID" at bounding box center [460, 8] width 122 height 15
